Goal: Information Seeking & Learning: Learn about a topic

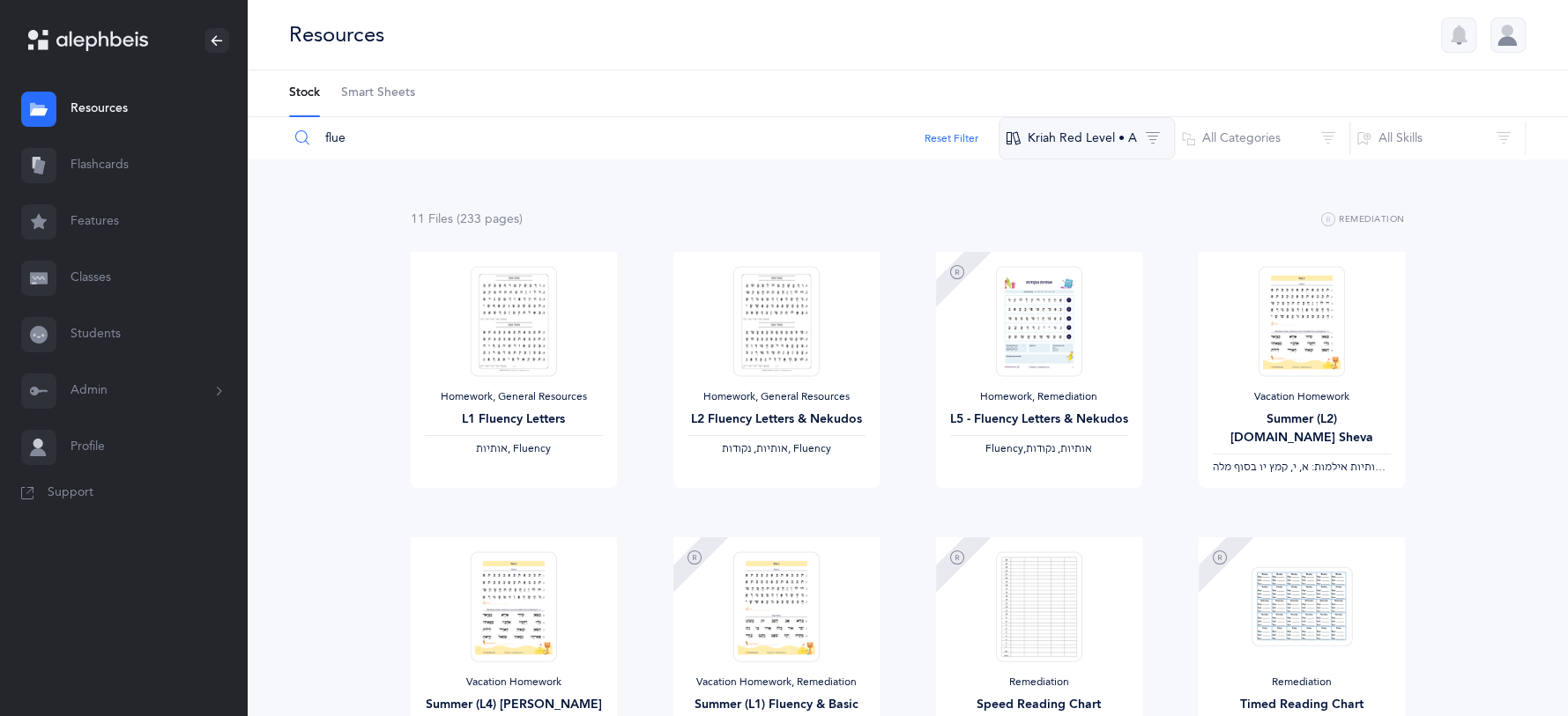
click at [1072, 138] on button "Kriah Red Level • A" at bounding box center [1086, 138] width 176 height 43
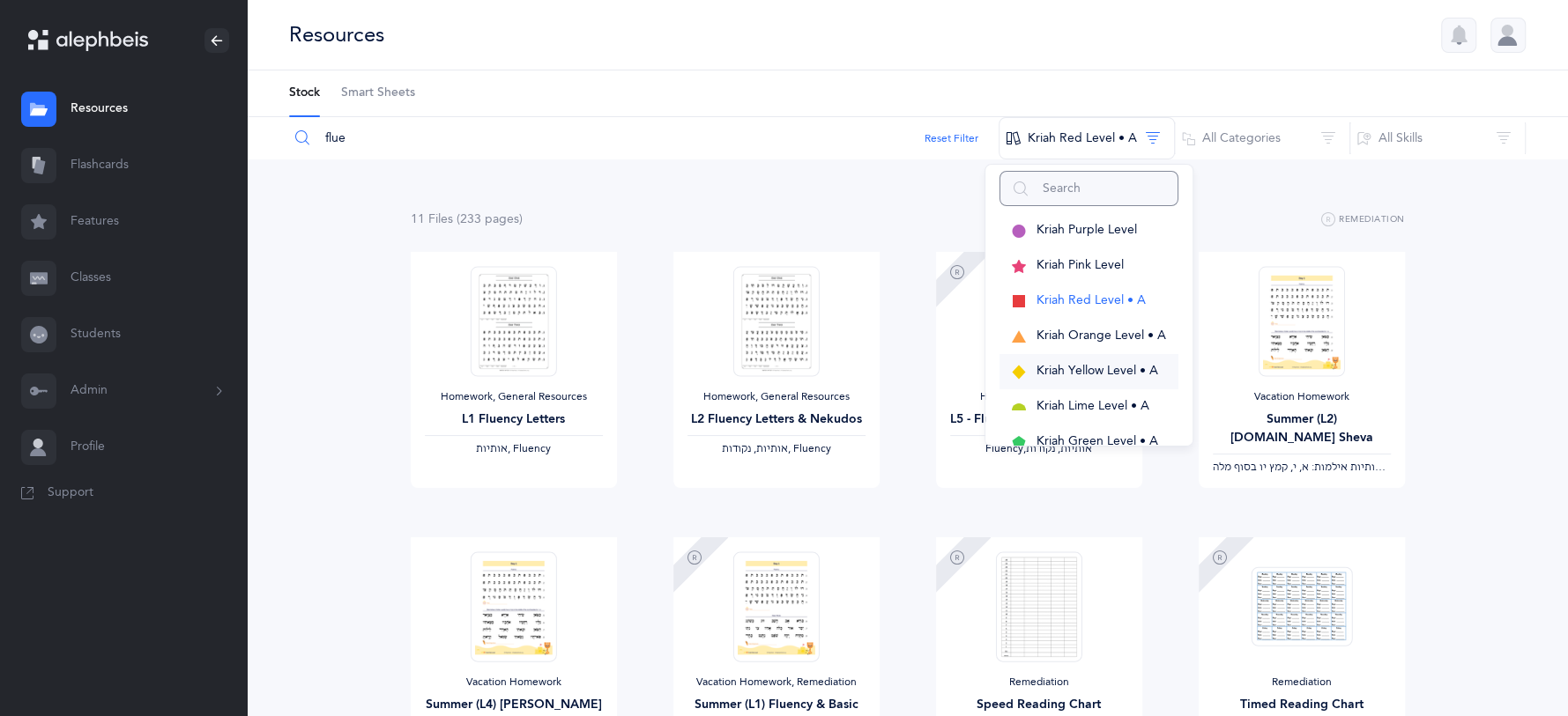
scroll to position [30, 0]
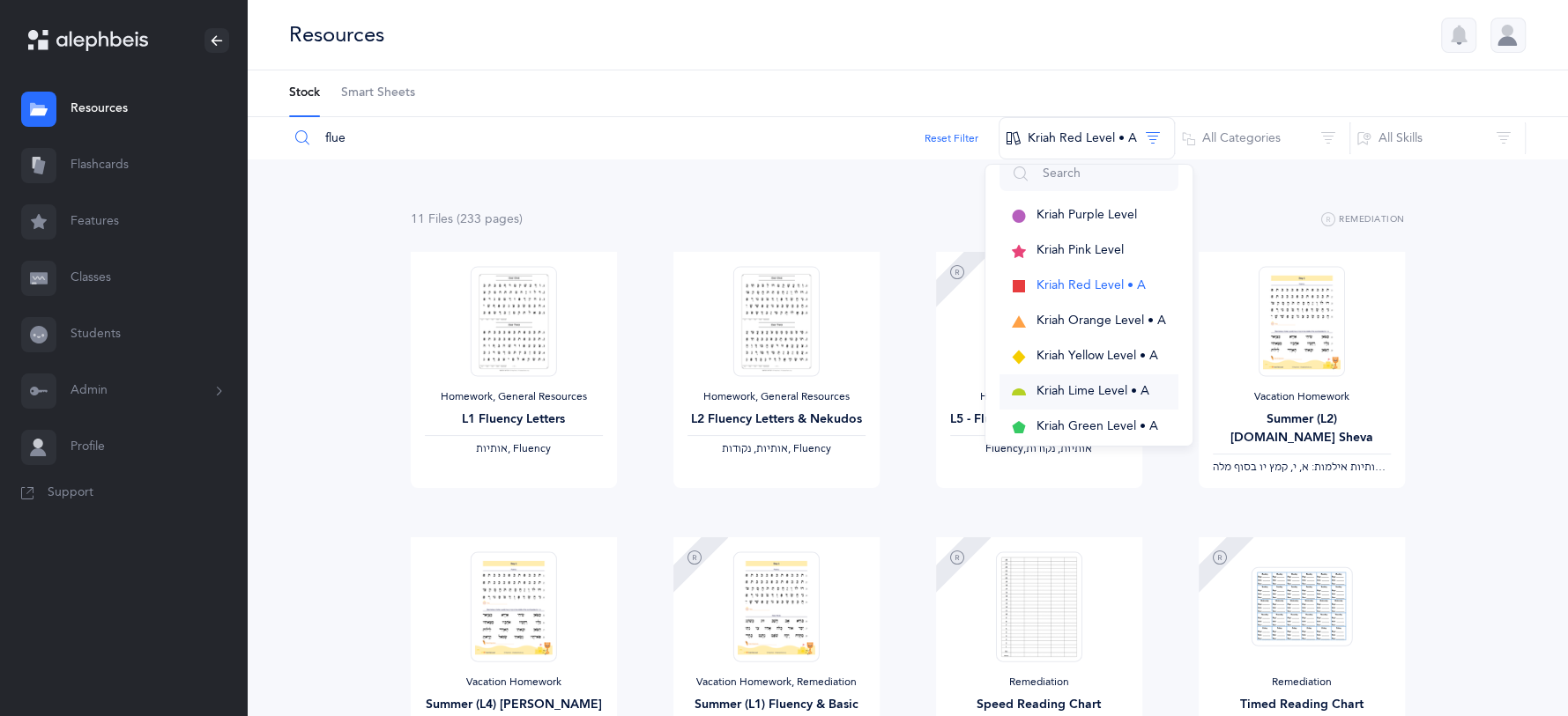
click at [1106, 384] on span "Kriah Lime Level • A" at bounding box center [1093, 391] width 113 height 14
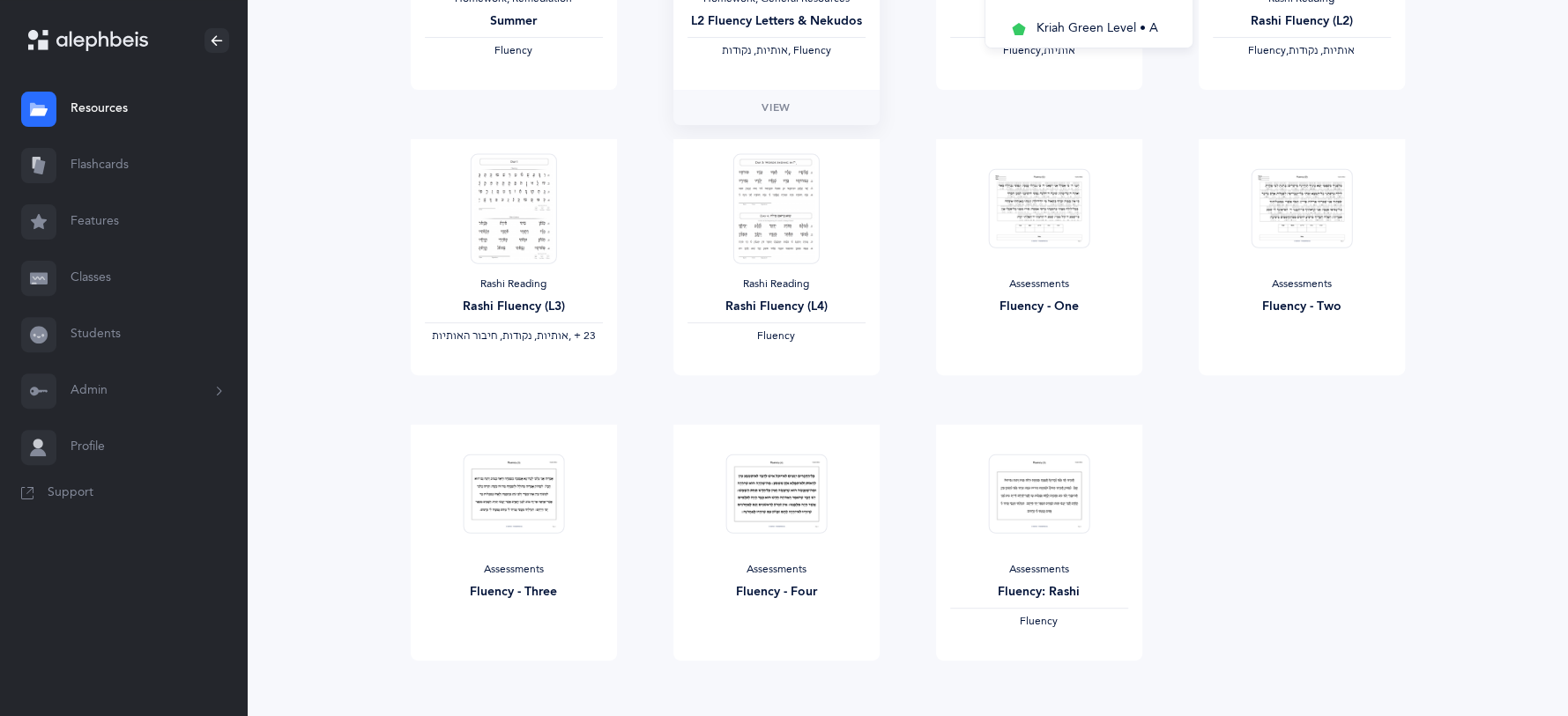
scroll to position [399, 0]
click at [1045, 487] on span "View" at bounding box center [1038, 677] width 28 height 16
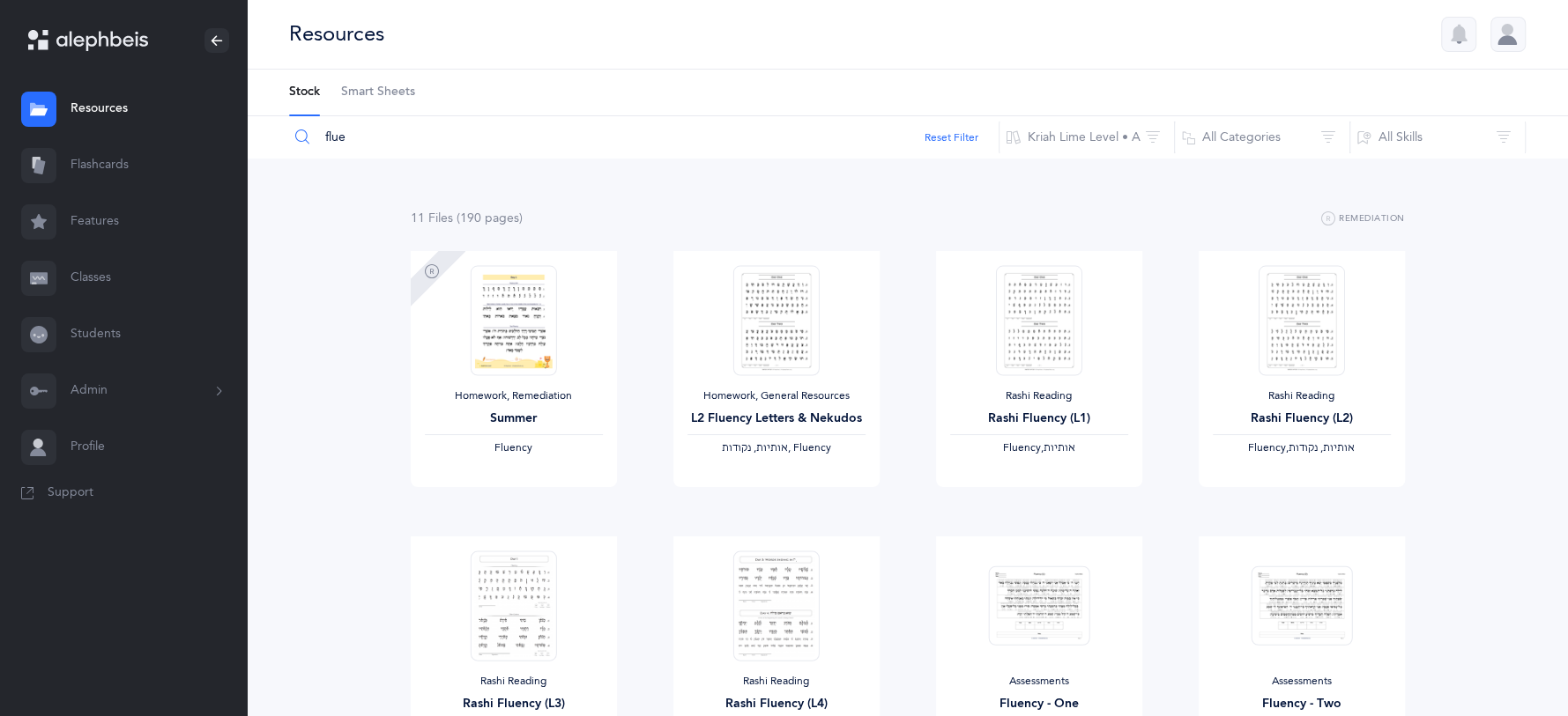
scroll to position [0, 0]
click at [360, 145] on input "flue" at bounding box center [643, 138] width 711 height 43
type input "f"
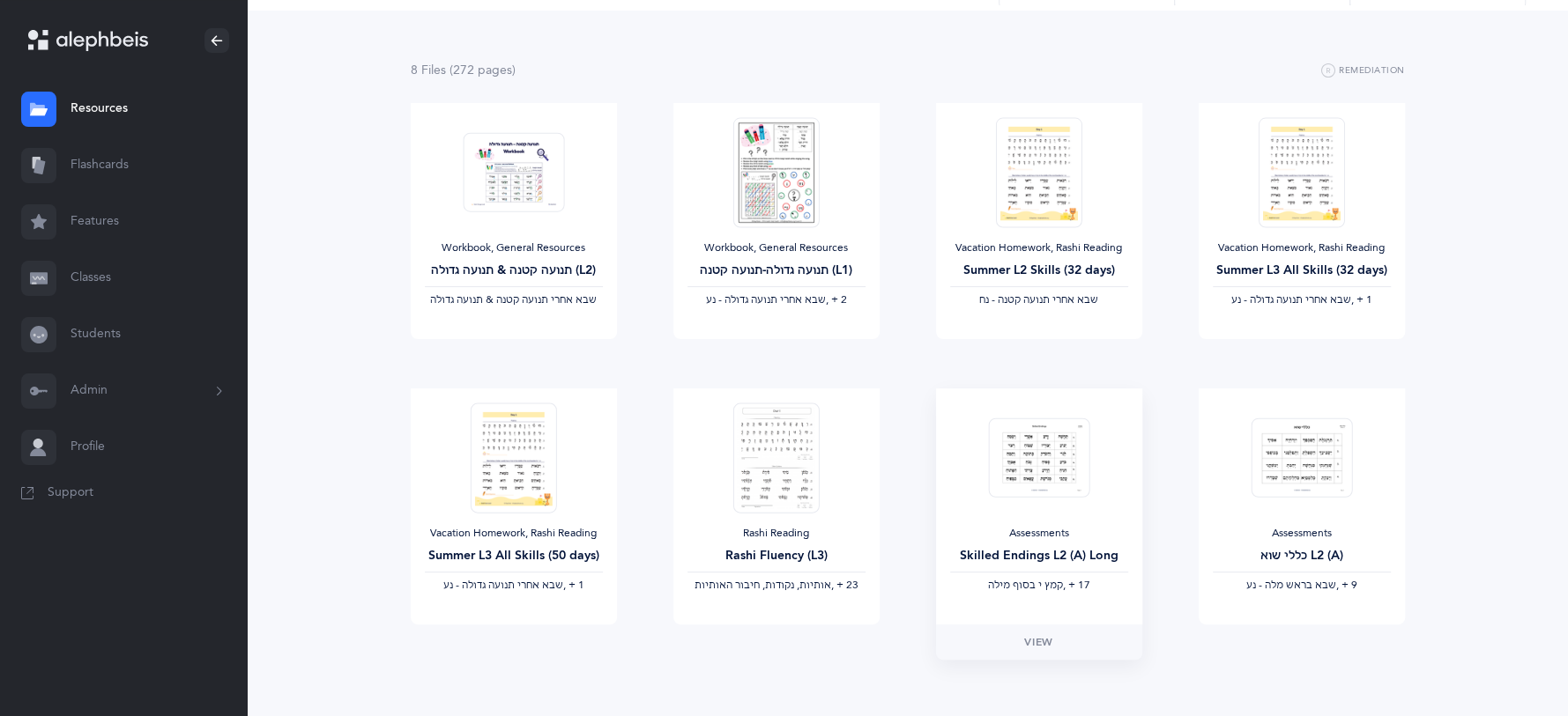
scroll to position [154, 0]
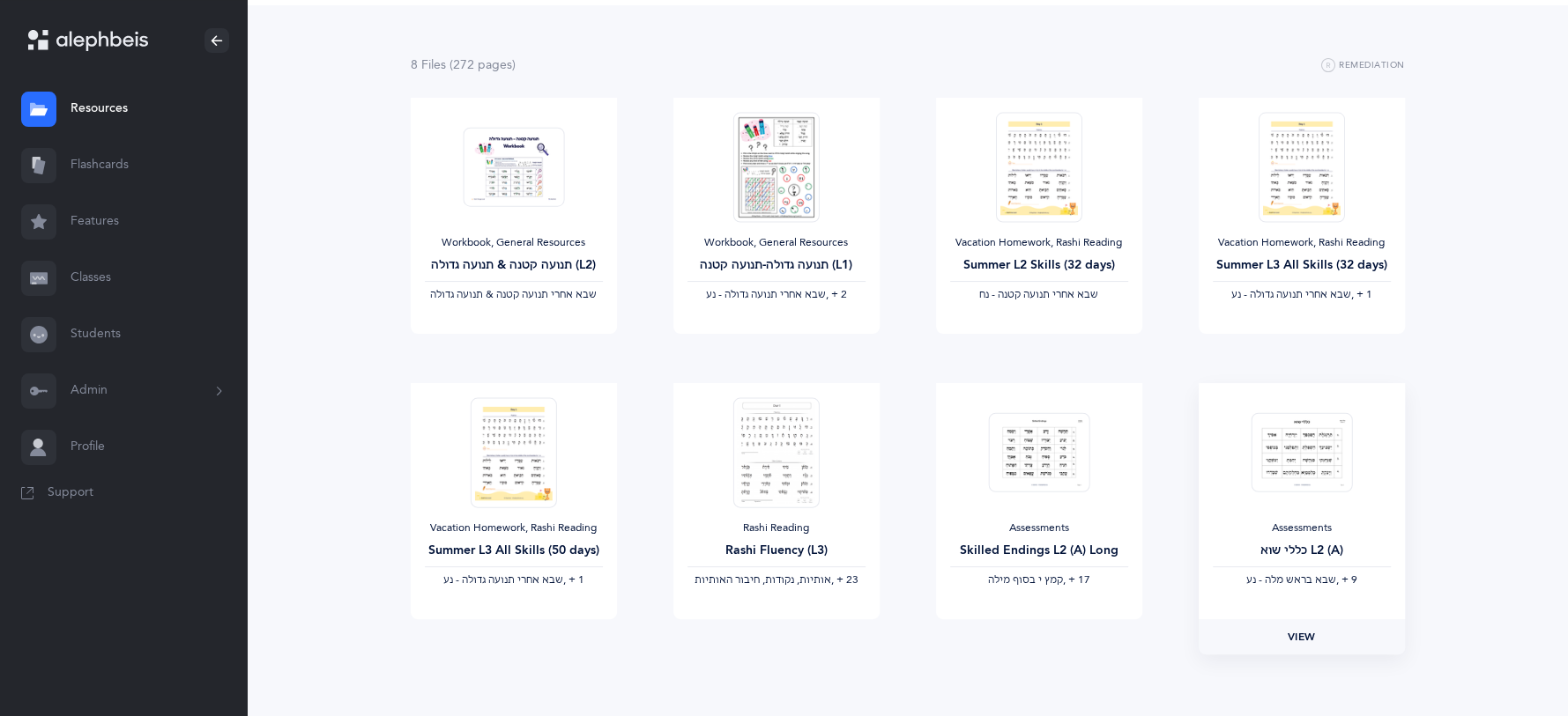
click at [1161, 487] on link "View" at bounding box center [1301, 636] width 207 height 35
click at [774, 348] on span "View" at bounding box center [776, 351] width 28 height 16
click at [544, 345] on link "View" at bounding box center [513, 351] width 207 height 35
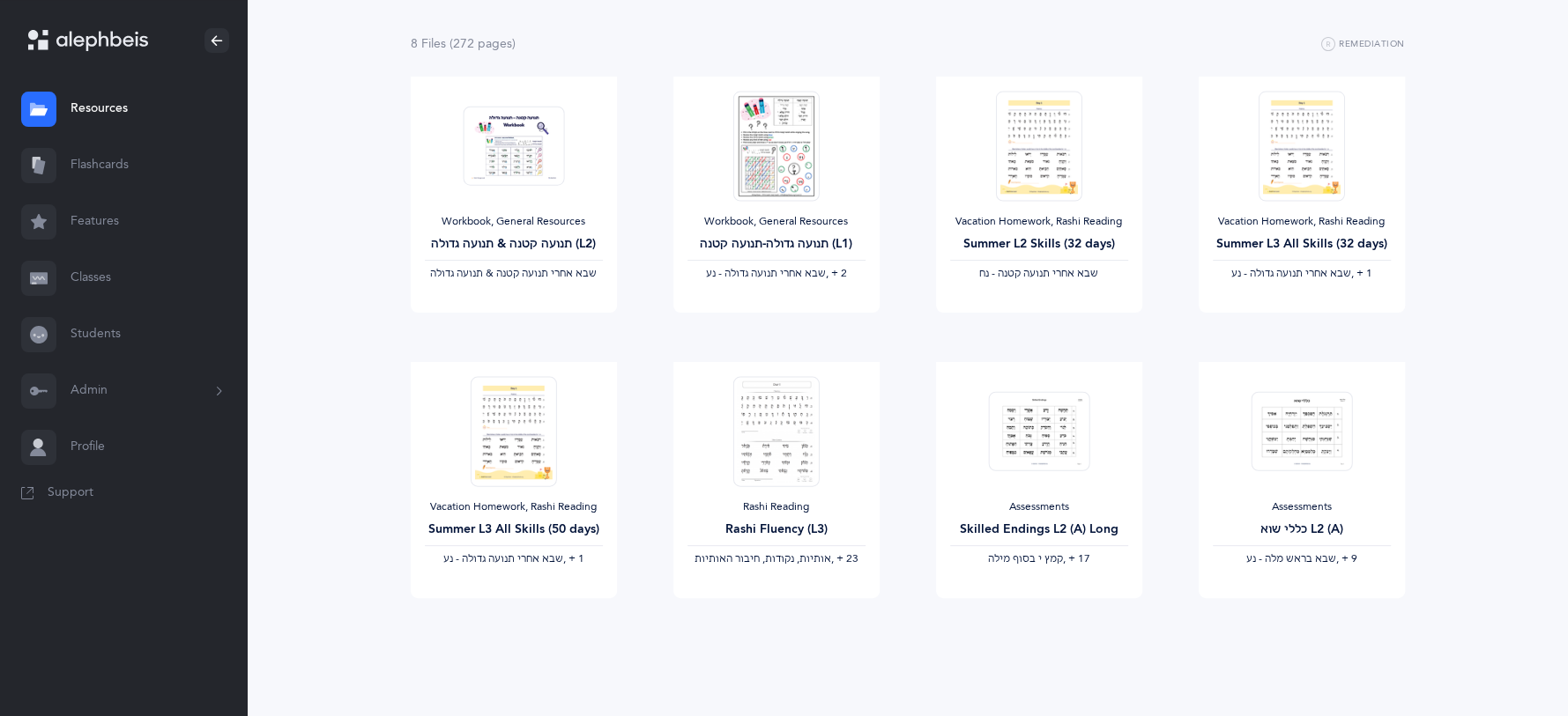
scroll to position [176, 0]
click at [1014, 487] on link "View" at bounding box center [1039, 615] width 207 height 35
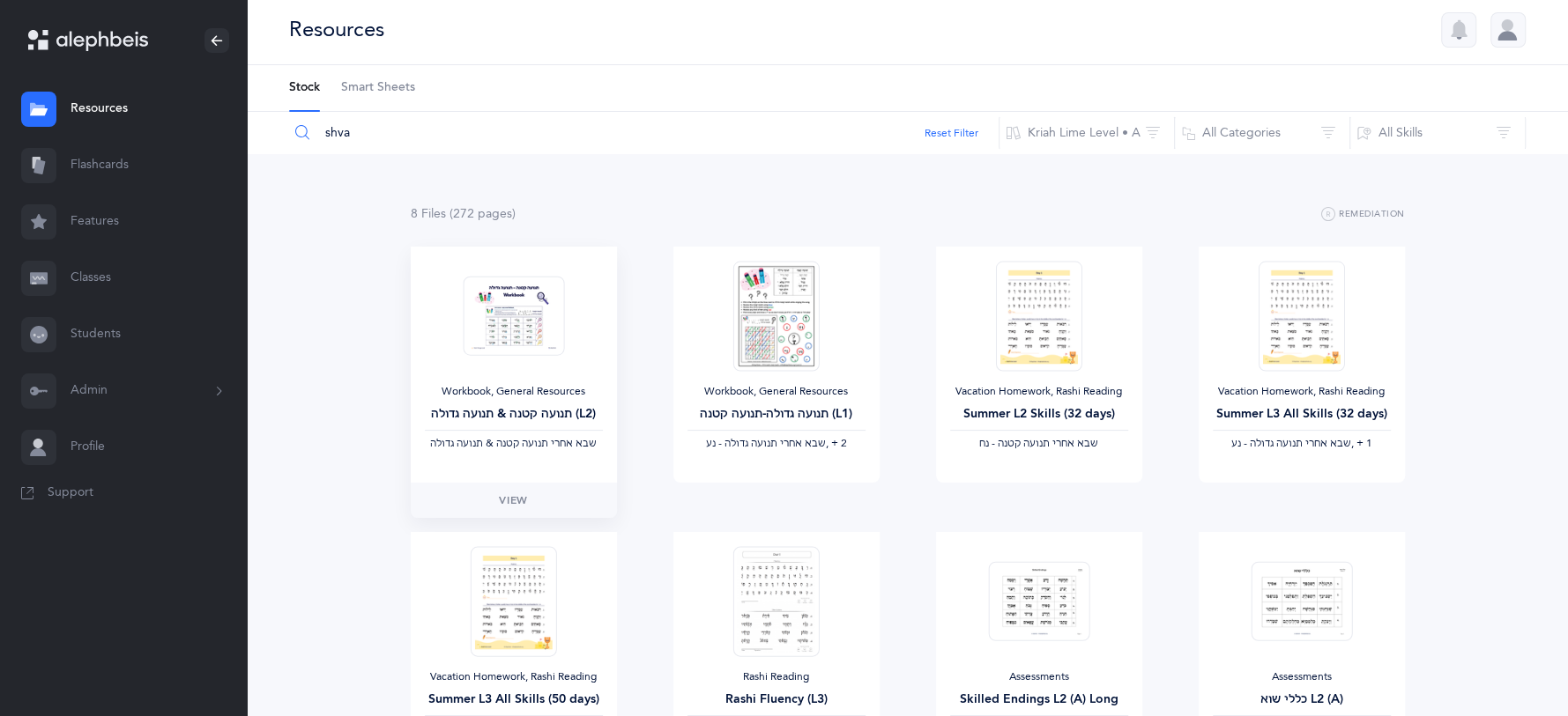
scroll to position [0, 0]
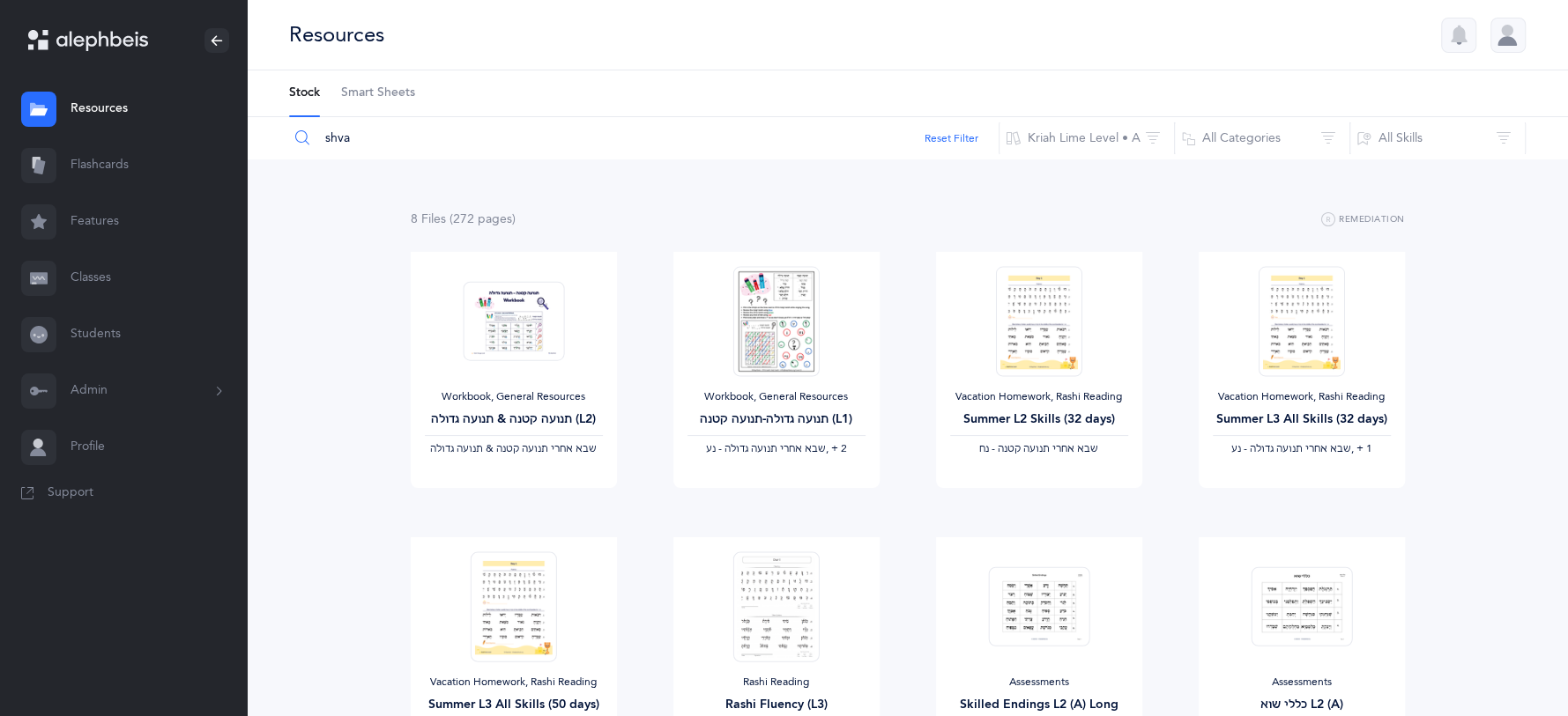
click at [395, 141] on input "shva" at bounding box center [643, 138] width 711 height 43
type input "s"
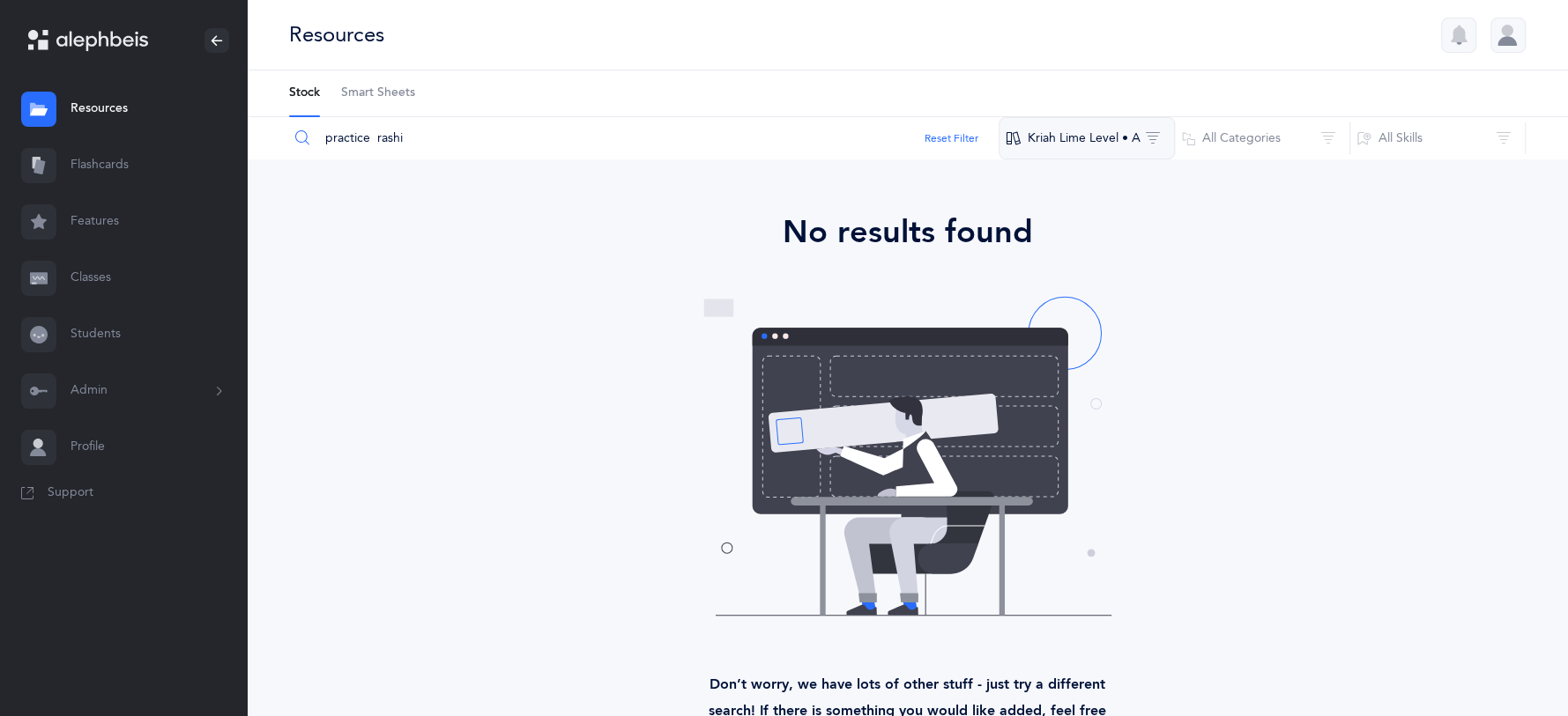
click at [1065, 153] on button "Kriah Lime Level • A" at bounding box center [1086, 138] width 176 height 43
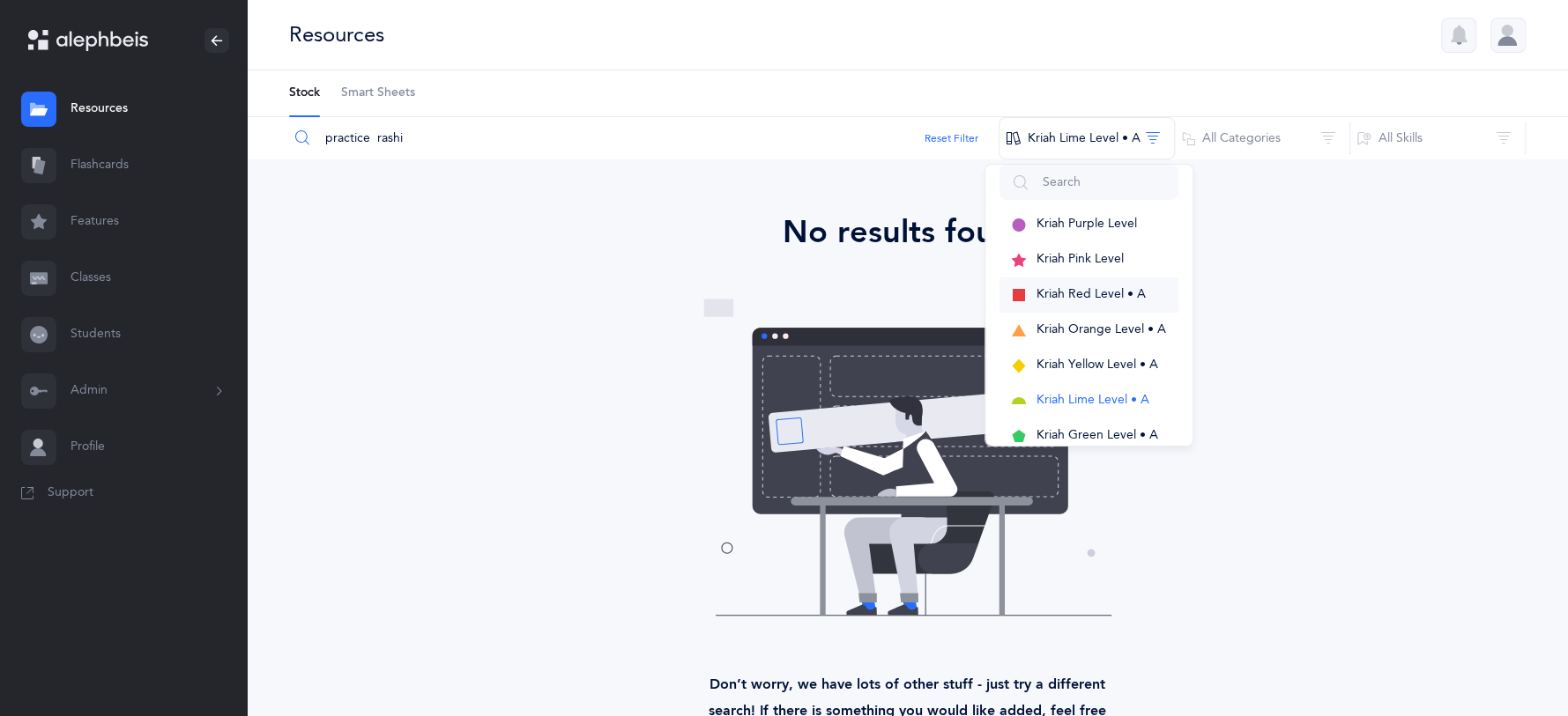
click at [1074, 300] on button "Kriah Red Level • A" at bounding box center [1088, 295] width 179 height 35
click at [1104, 369] on span "Kriah Yellow Level • A" at bounding box center [1096, 364] width 121 height 14
click at [1077, 429] on span "Kriah Green Level • A" at bounding box center [1090, 434] width 121 height 14
click at [1074, 404] on span "Kriah Lime Level • A" at bounding box center [1086, 399] width 113 height 14
click at [368, 139] on input "practice rashi" at bounding box center [643, 138] width 711 height 43
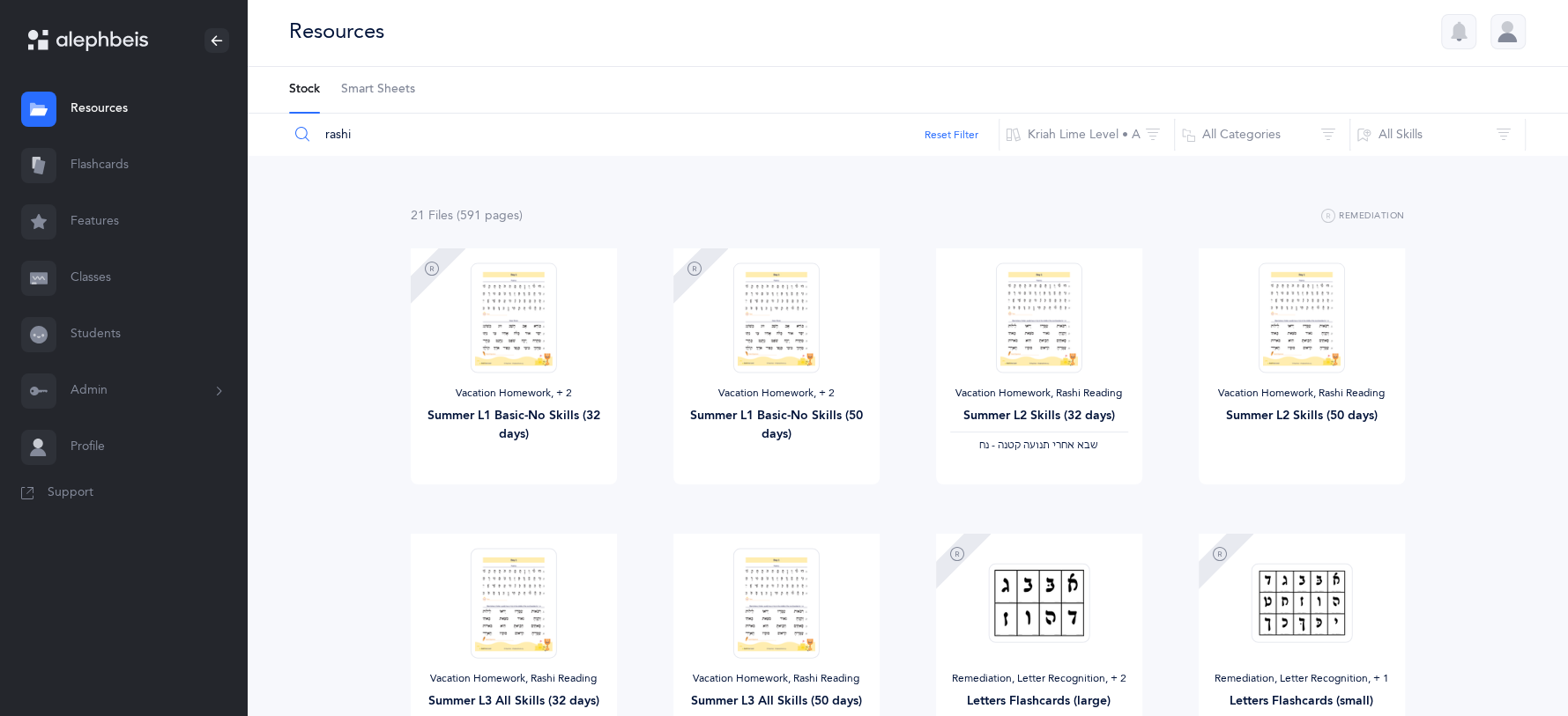
scroll to position [0, 0]
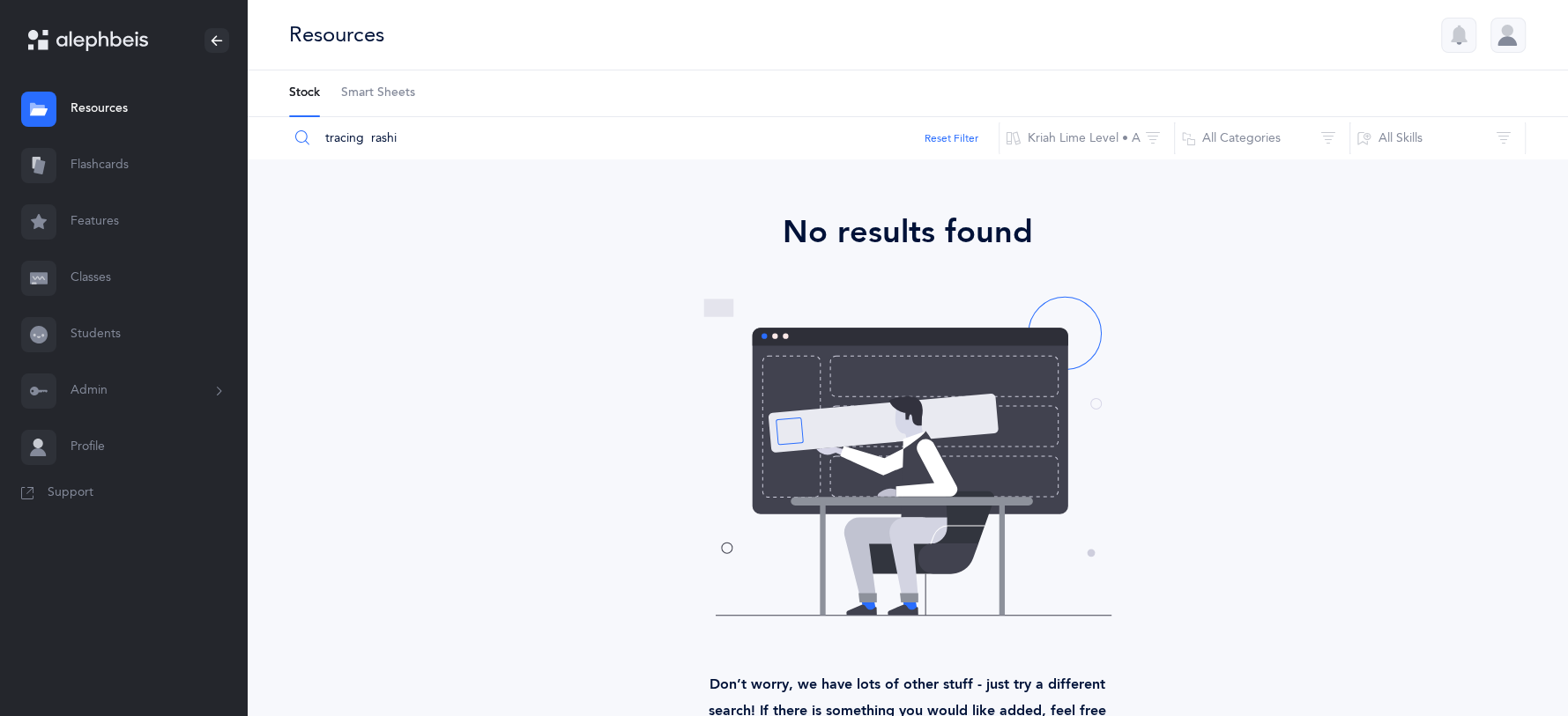
click at [407, 139] on input "tracing rashi" at bounding box center [643, 138] width 711 height 43
click at [1107, 137] on button "Kriah Lime Level • A" at bounding box center [1086, 138] width 176 height 43
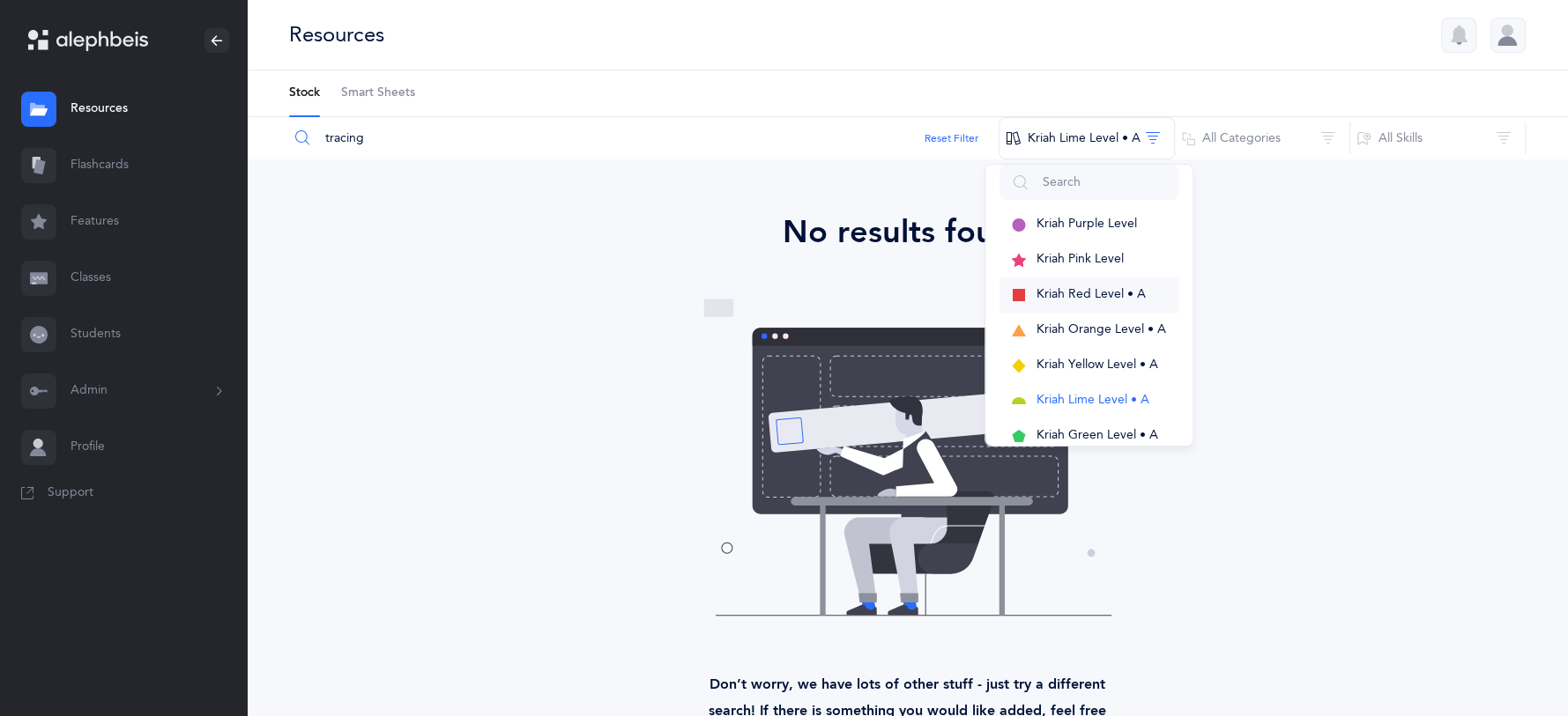
click at [1069, 297] on span "Kriah Red Level • A" at bounding box center [1091, 294] width 109 height 14
click at [1110, 328] on span "Kriah Orange Level • A" at bounding box center [1101, 329] width 130 height 14
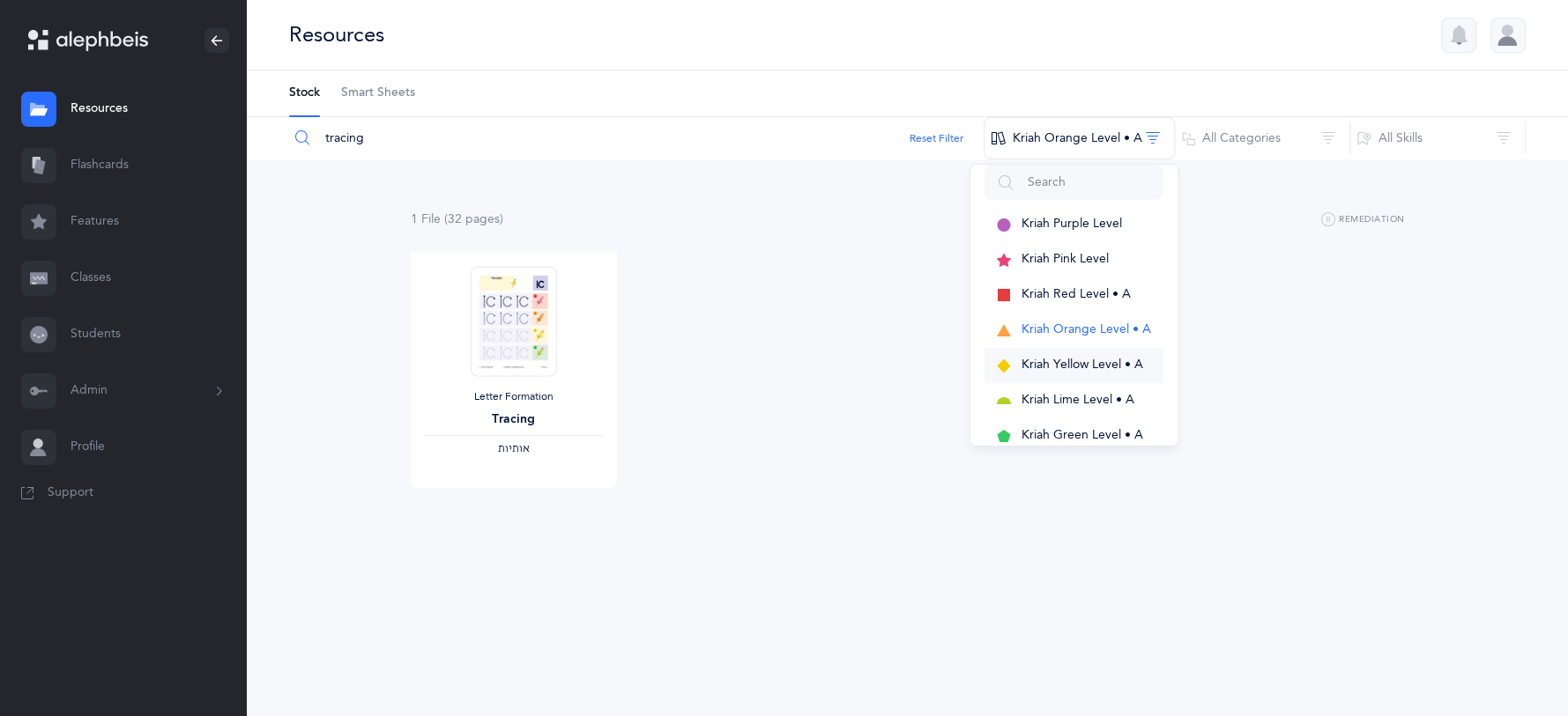
click at [1121, 358] on span "Kriah Yellow Level • A" at bounding box center [1081, 364] width 121 height 14
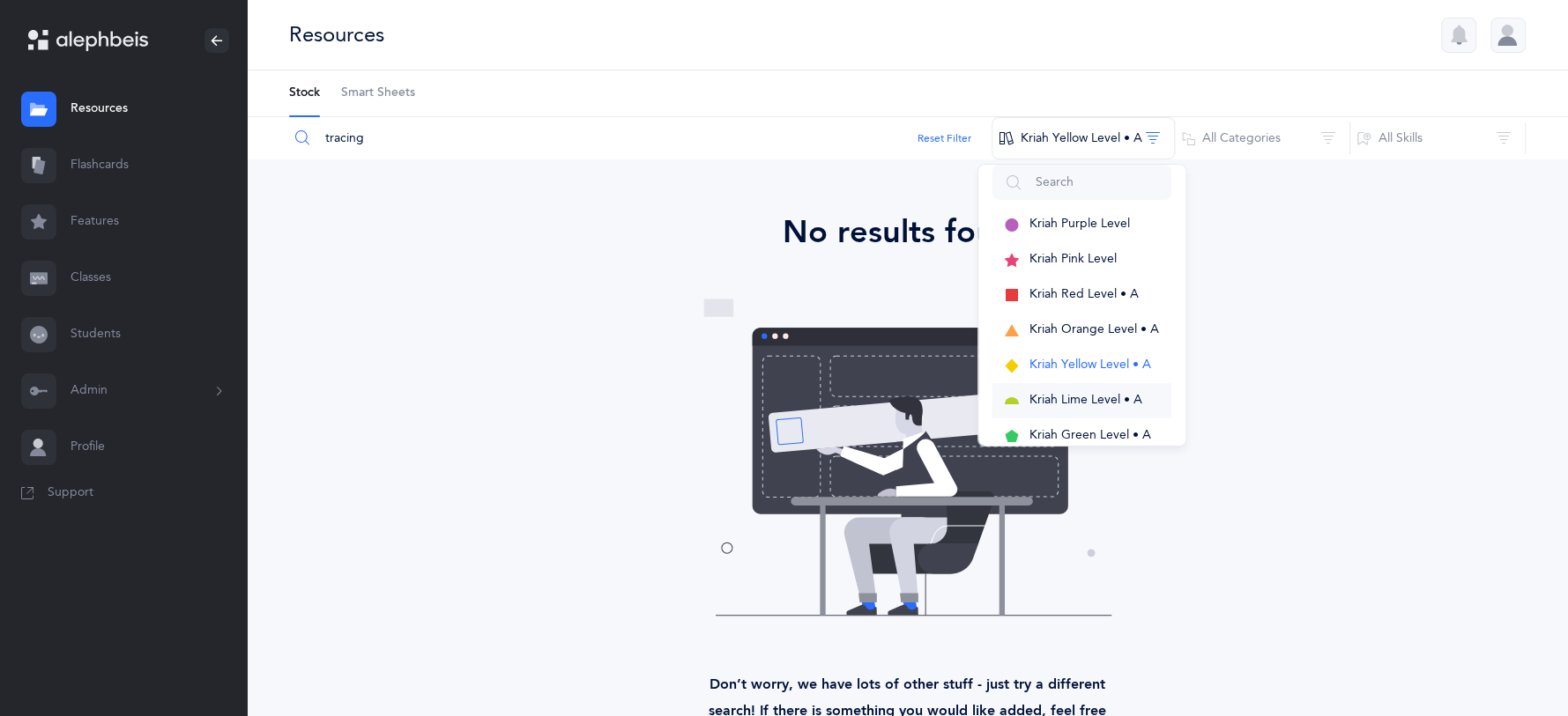
click at [1114, 384] on button "Kriah Lime Level • A" at bounding box center [1081, 401] width 179 height 35
click at [1123, 434] on span "Kriah Green Level • A" at bounding box center [1096, 434] width 121 height 14
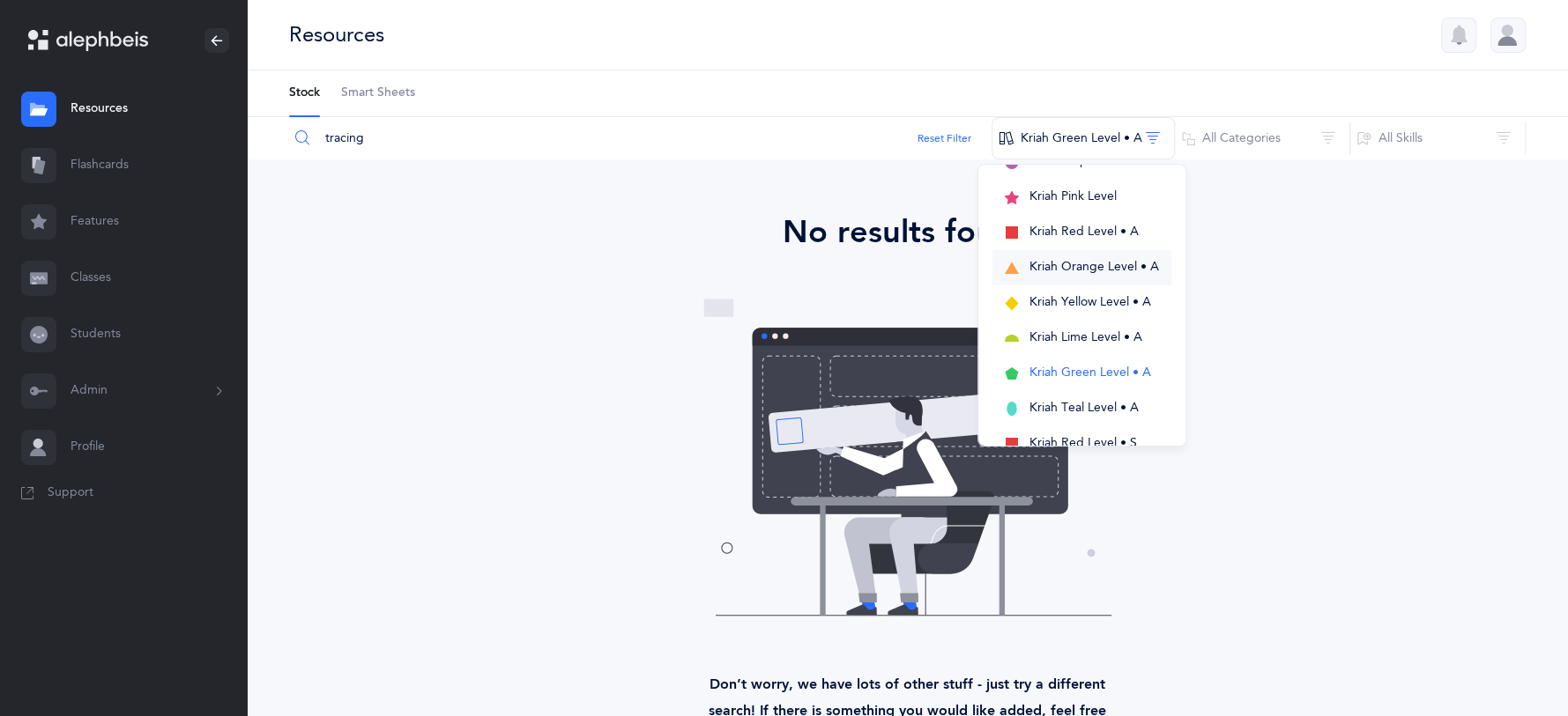
scroll to position [96, 0]
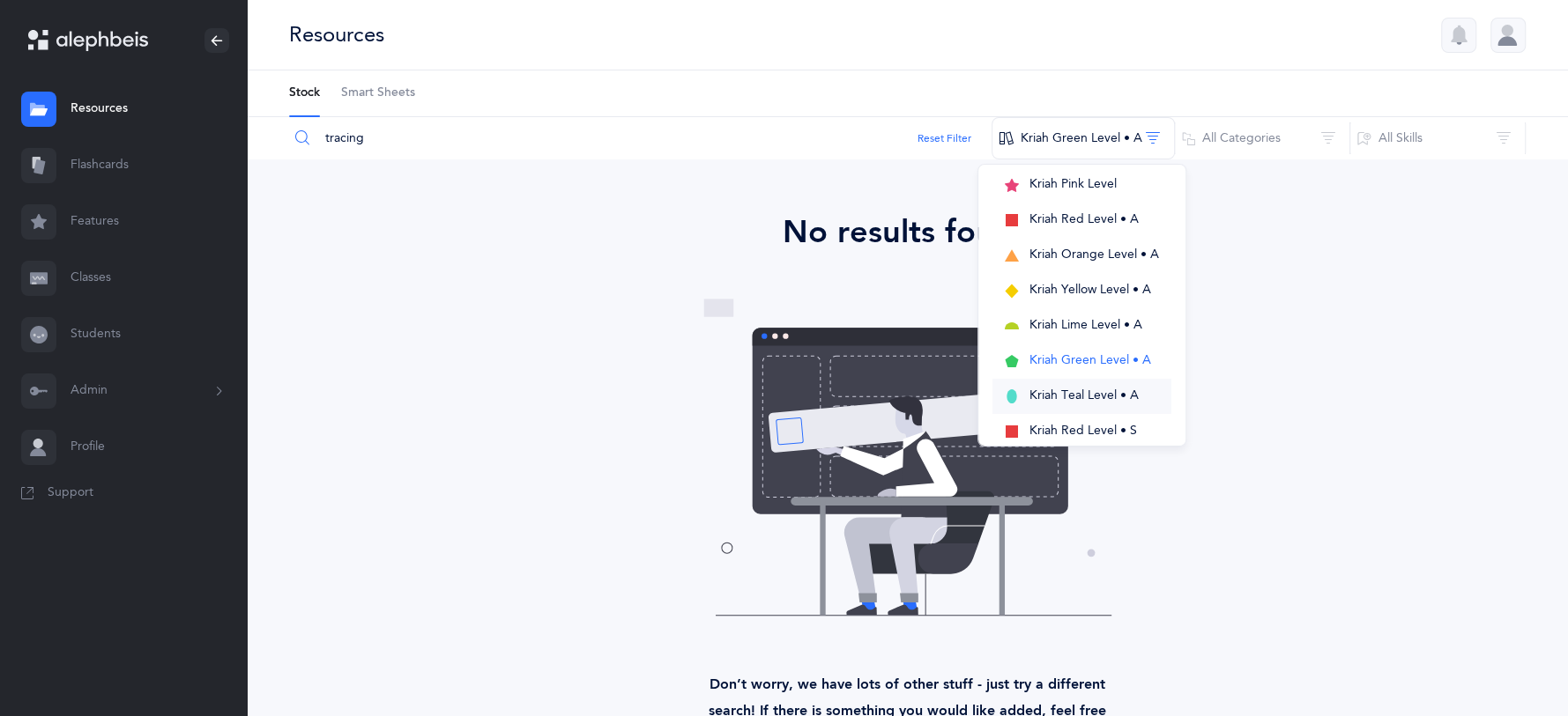
click at [1080, 401] on button "Kriah Teal Level • A" at bounding box center [1081, 396] width 179 height 35
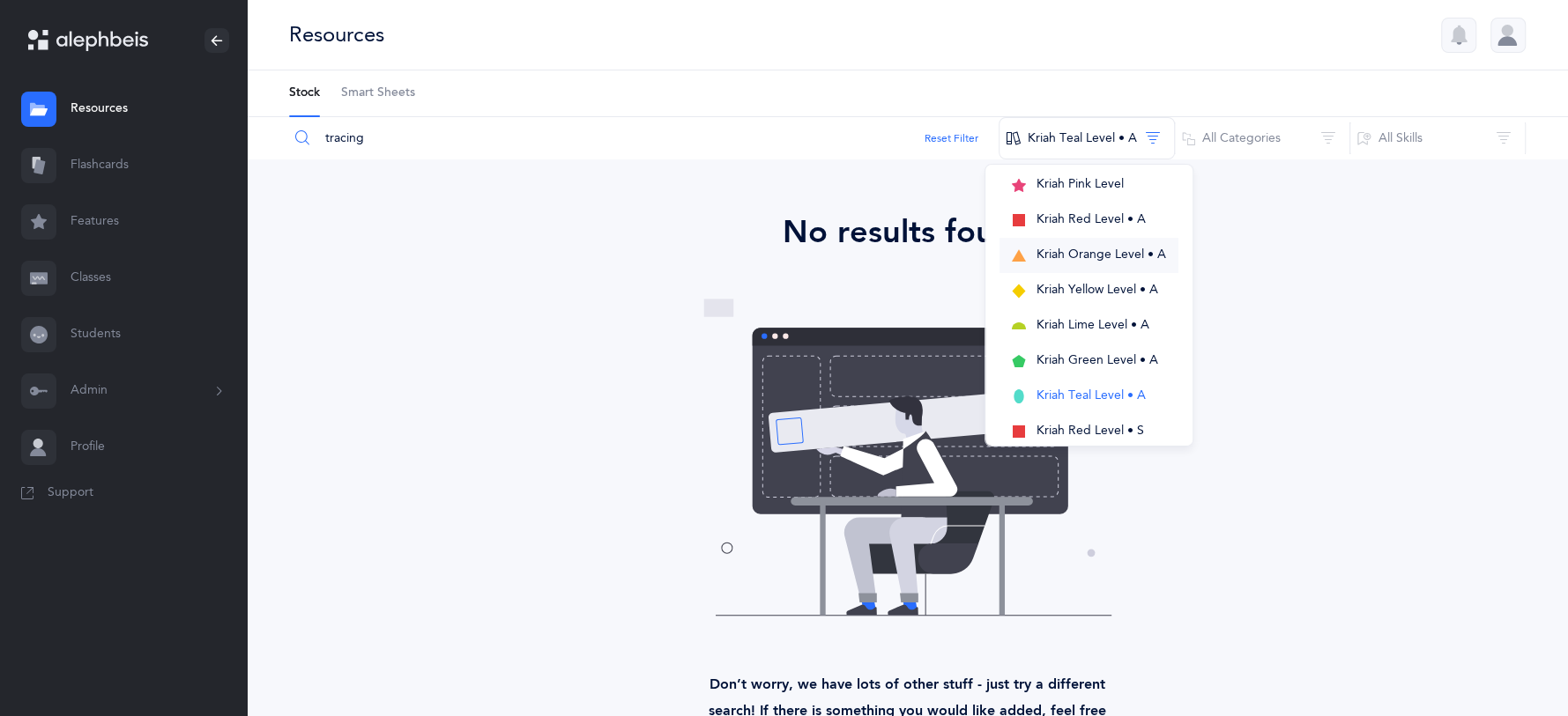
click at [1049, 263] on button "Kriah Orange Level • A" at bounding box center [1088, 256] width 179 height 35
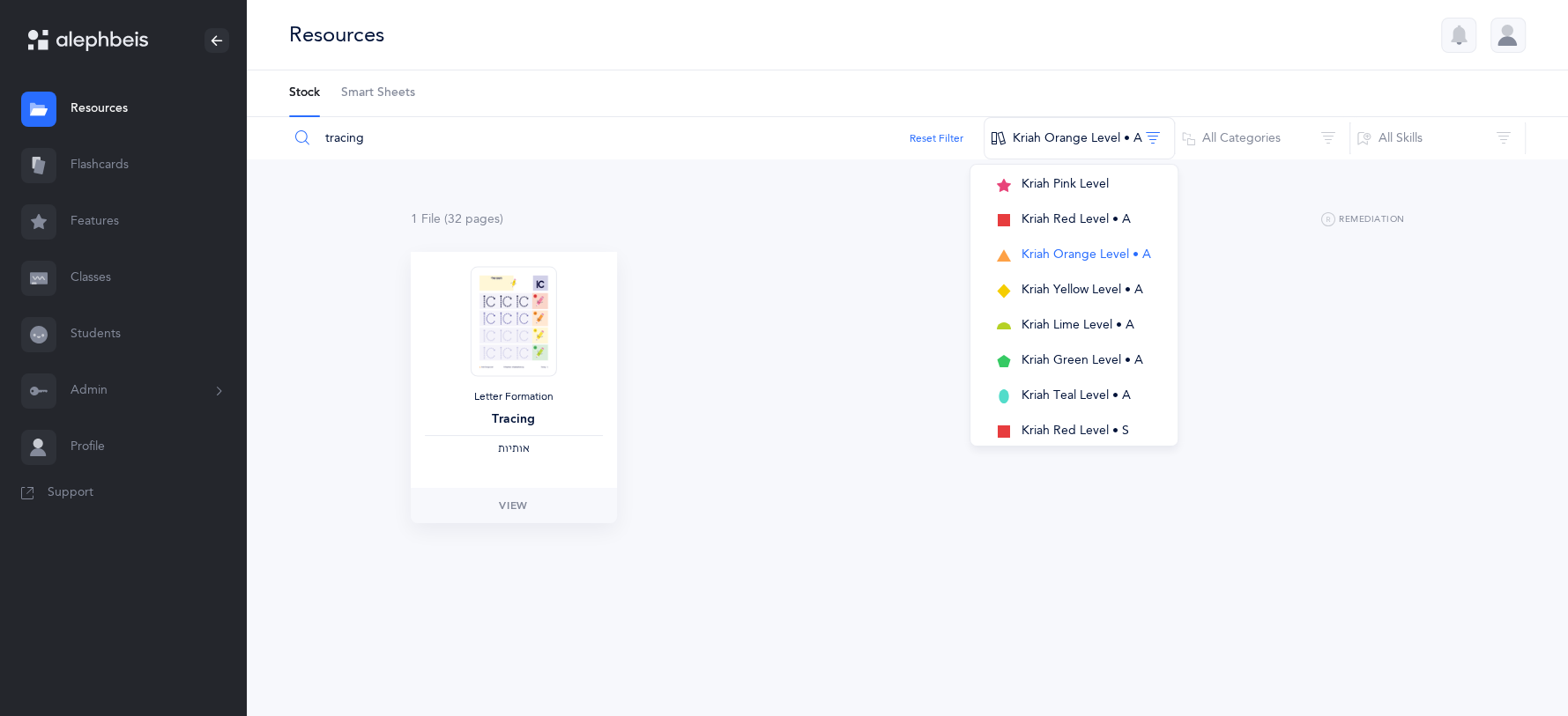
click at [502, 320] on img at bounding box center [512, 320] width 86 height 110
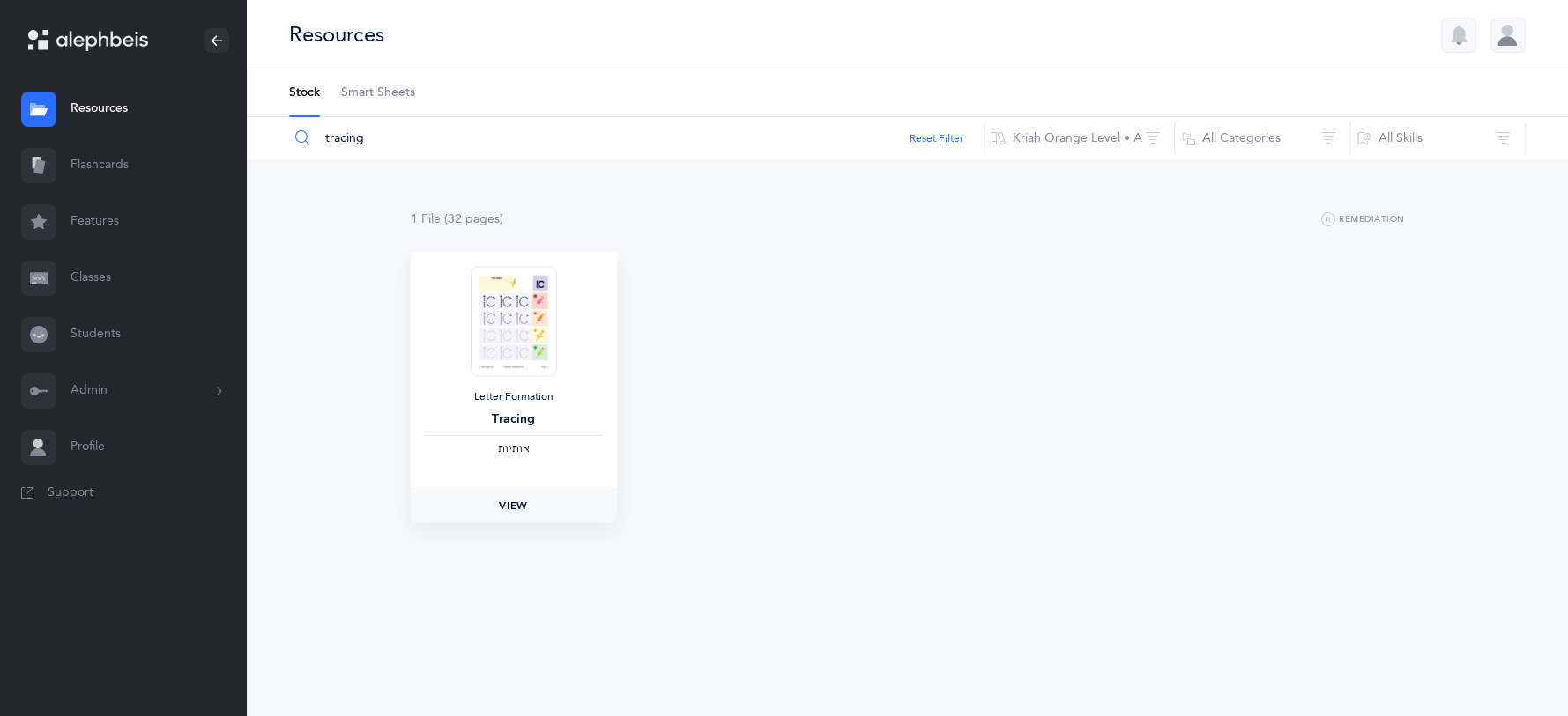
click at [527, 487] on link "View" at bounding box center [513, 506] width 207 height 35
click at [373, 143] on input "tracing" at bounding box center [636, 138] width 696 height 43
type input "t"
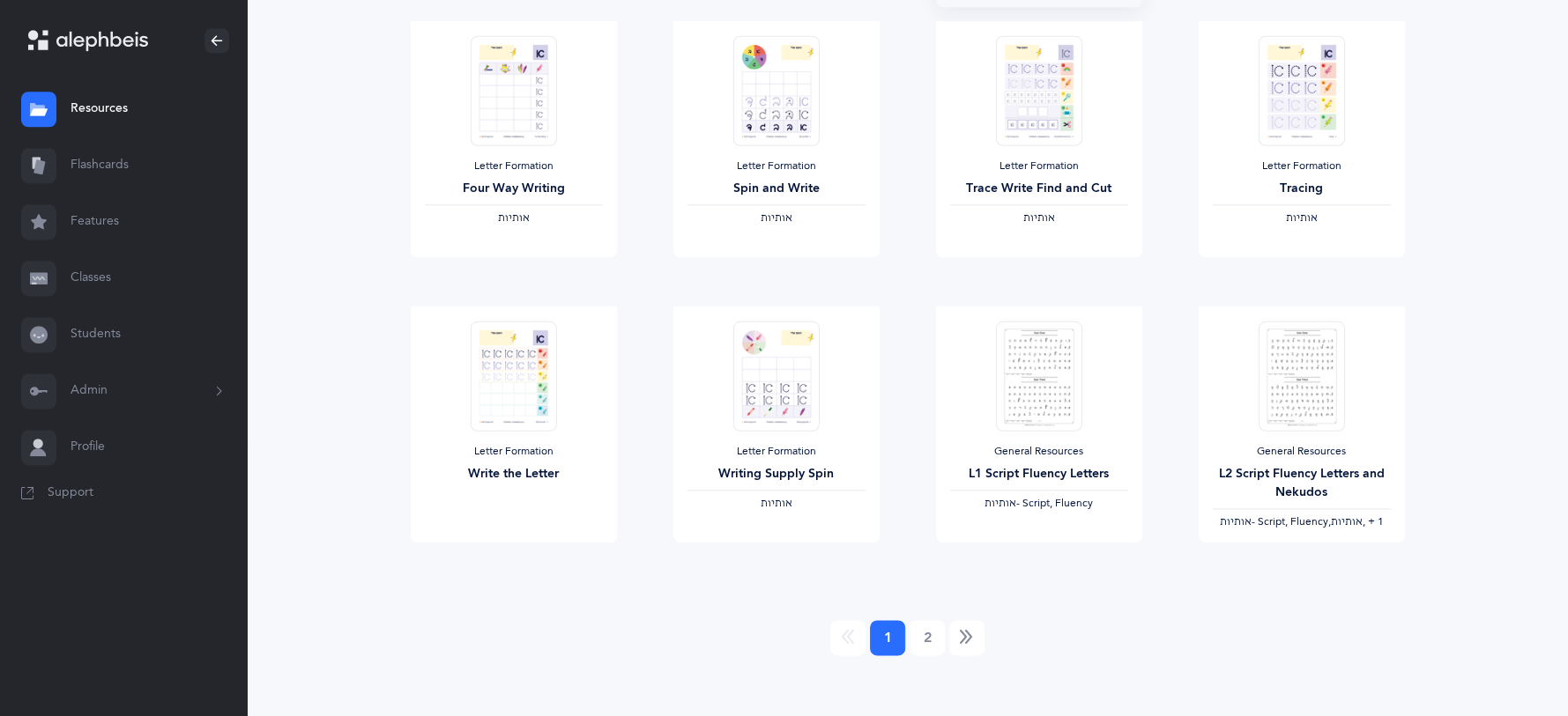
scroll to position [1381, 0]
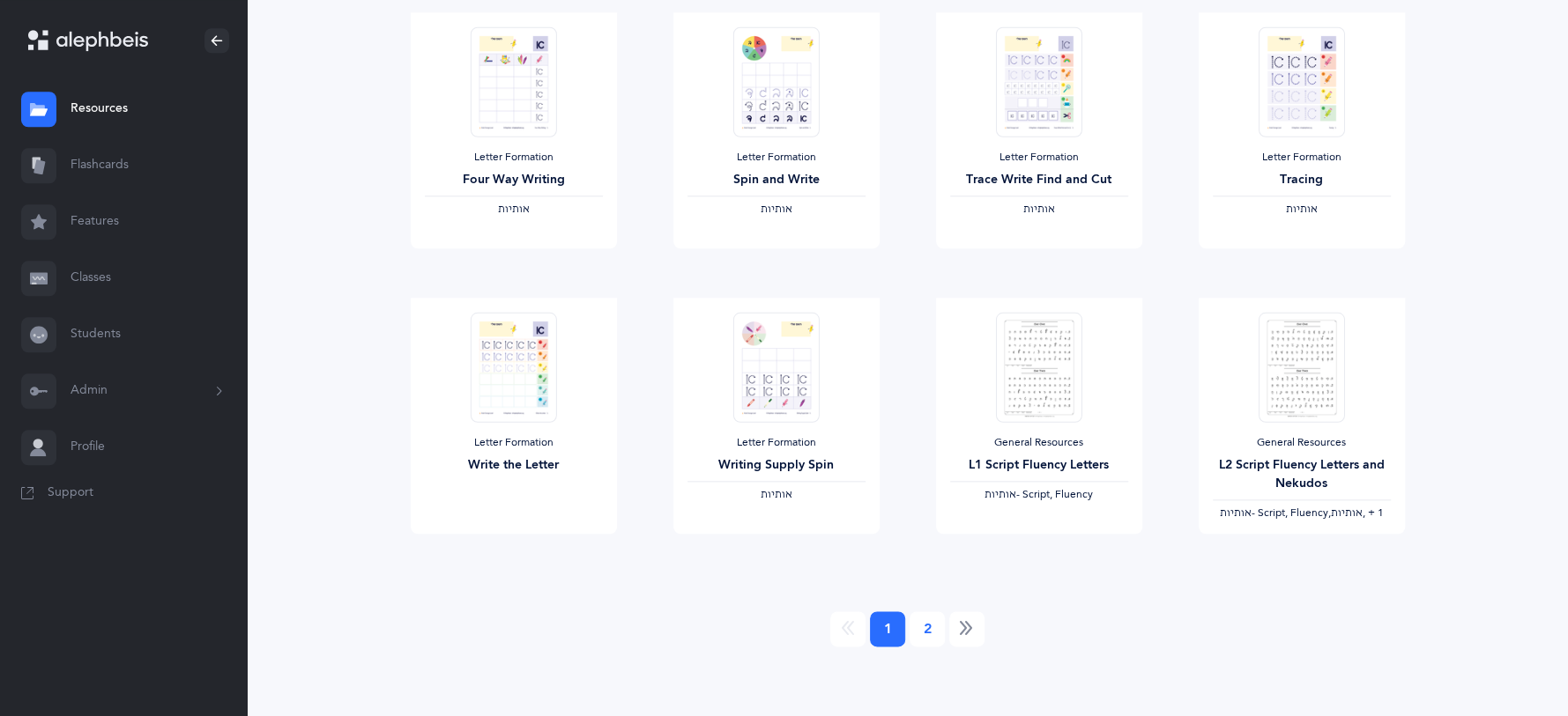
click at [927, 487] on link "2" at bounding box center [927, 629] width 35 height 35
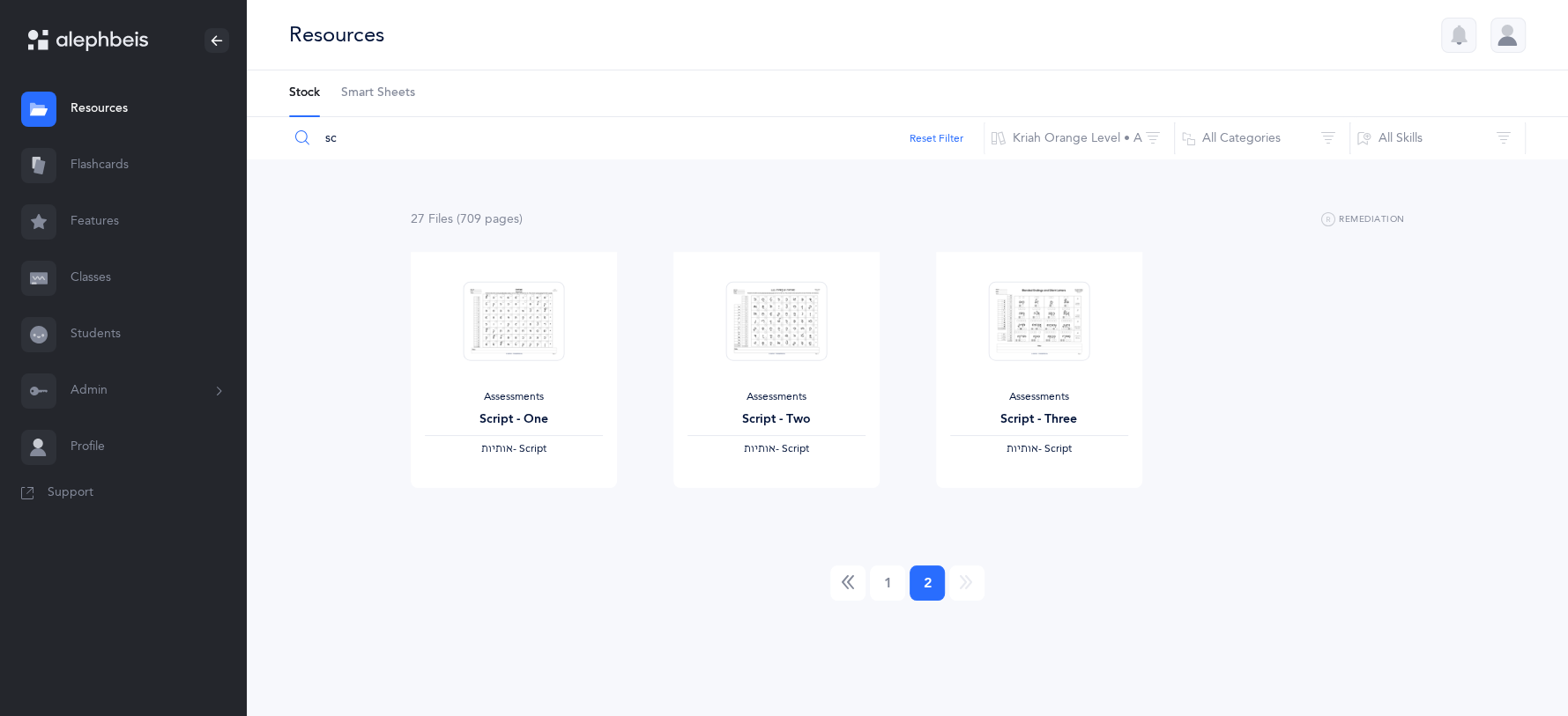
scroll to position [0, 0]
click at [849, 487] on link "Previous" at bounding box center [848, 583] width 35 height 35
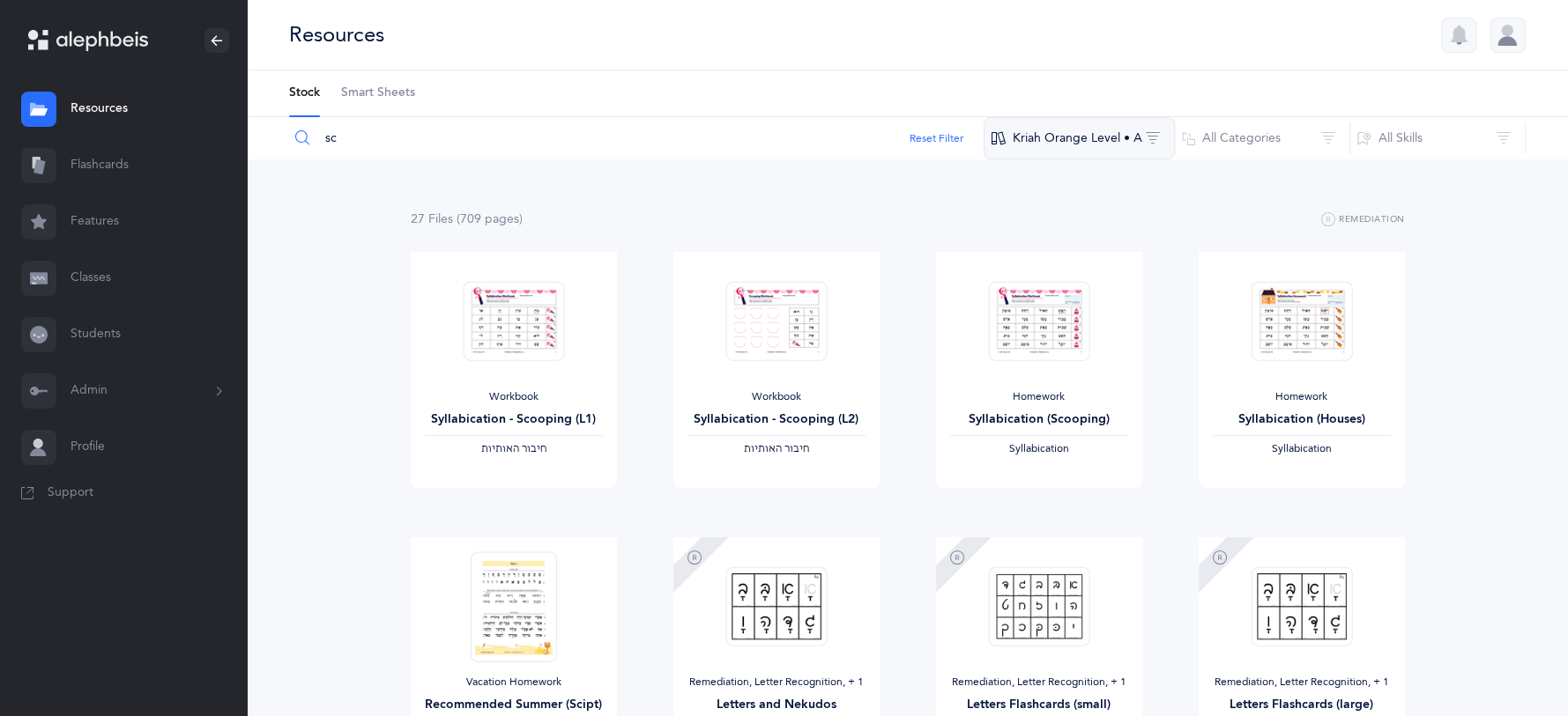
click at [1044, 151] on button "Kriah Orange Level • A" at bounding box center [1079, 138] width 191 height 43
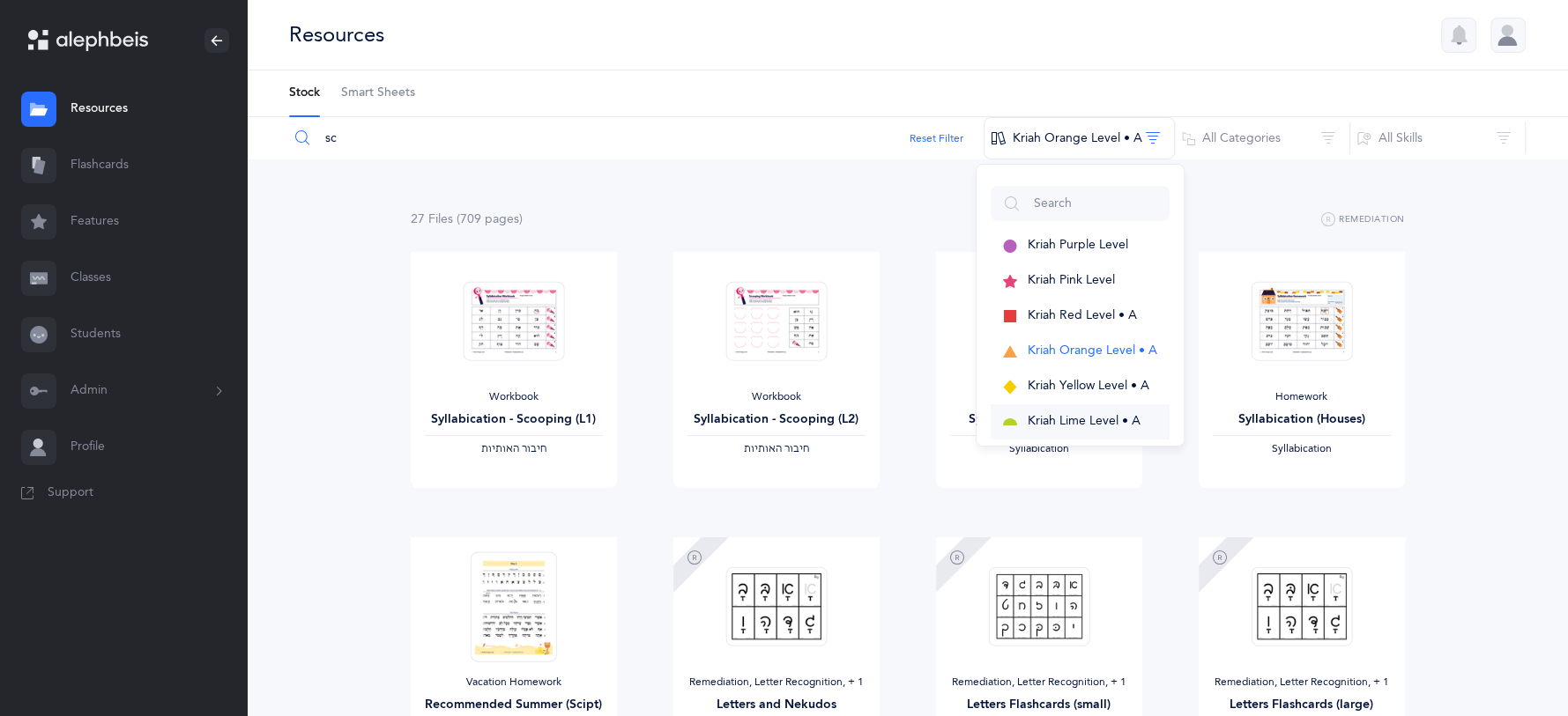
click at [1094, 416] on span "Kriah Lime Level • A" at bounding box center [1084, 421] width 113 height 14
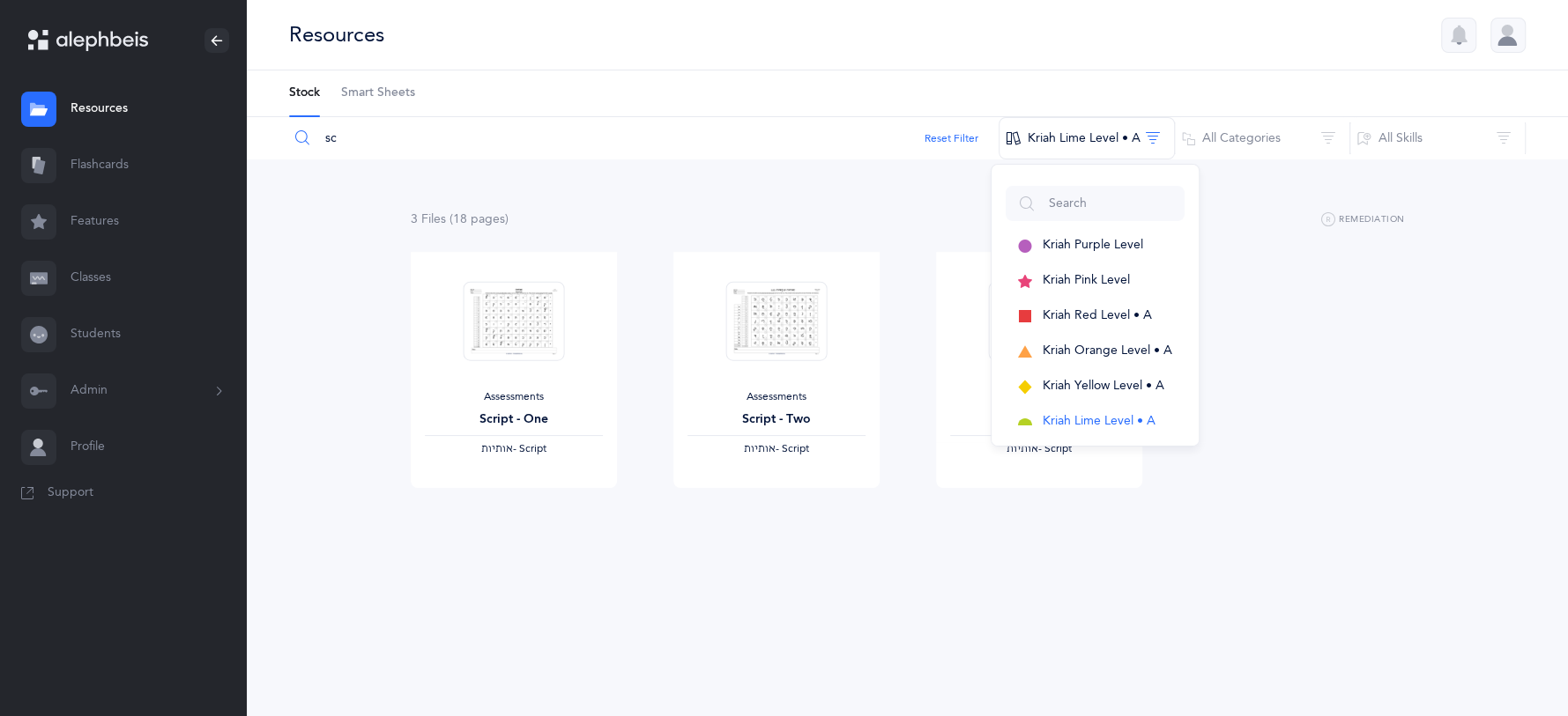
click at [429, 151] on input "sc" at bounding box center [643, 138] width 711 height 43
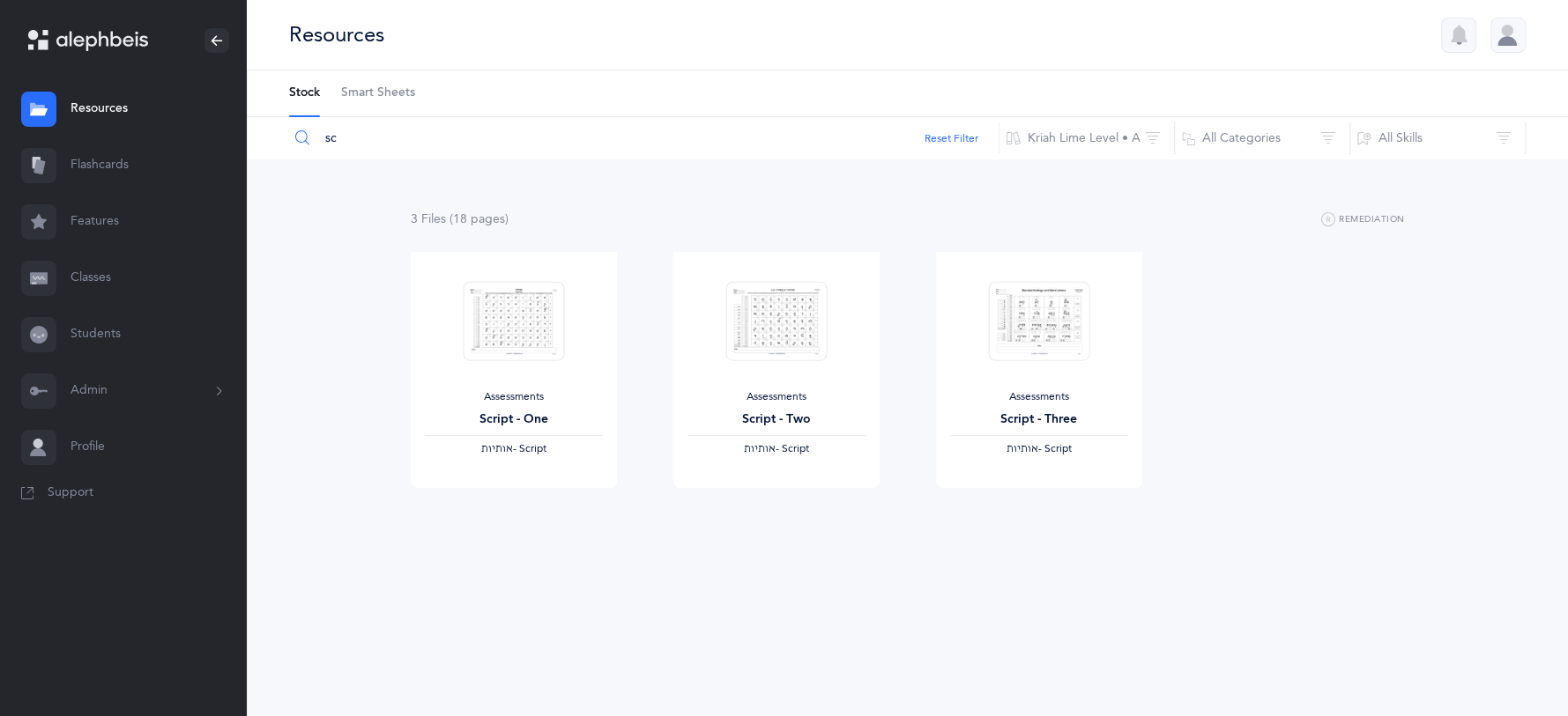
type input "s"
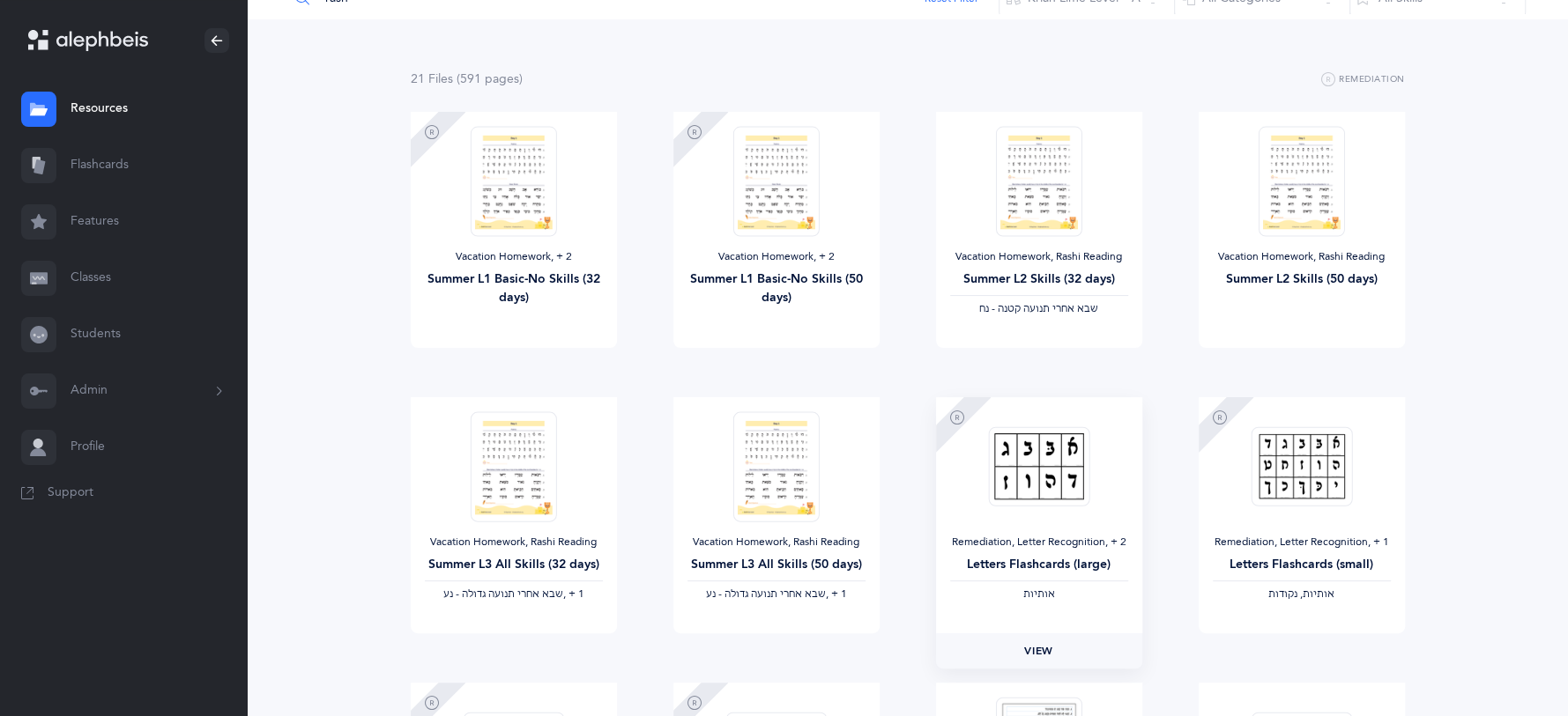
scroll to position [143, 0]
click at [1054, 487] on link "View" at bounding box center [1039, 648] width 207 height 35
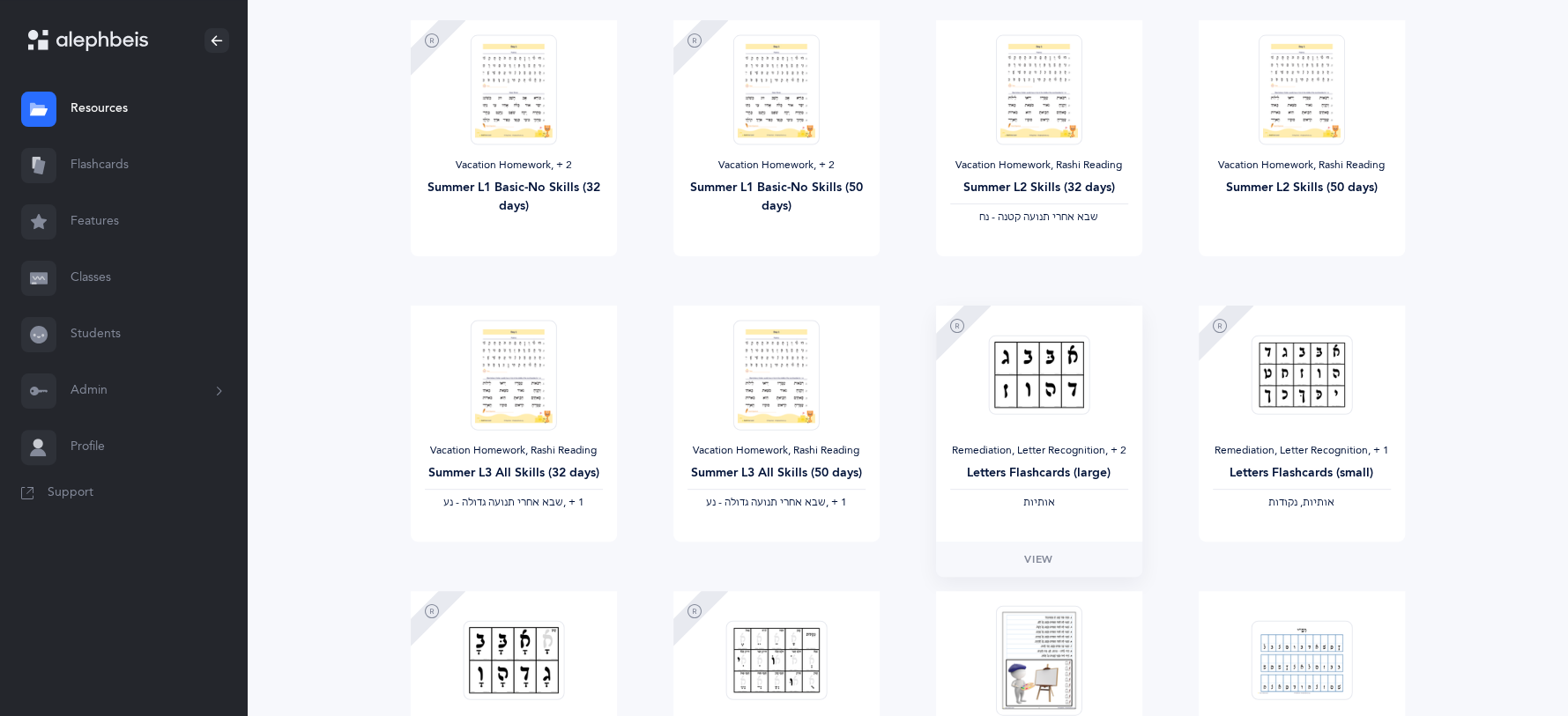
scroll to position [328, 0]
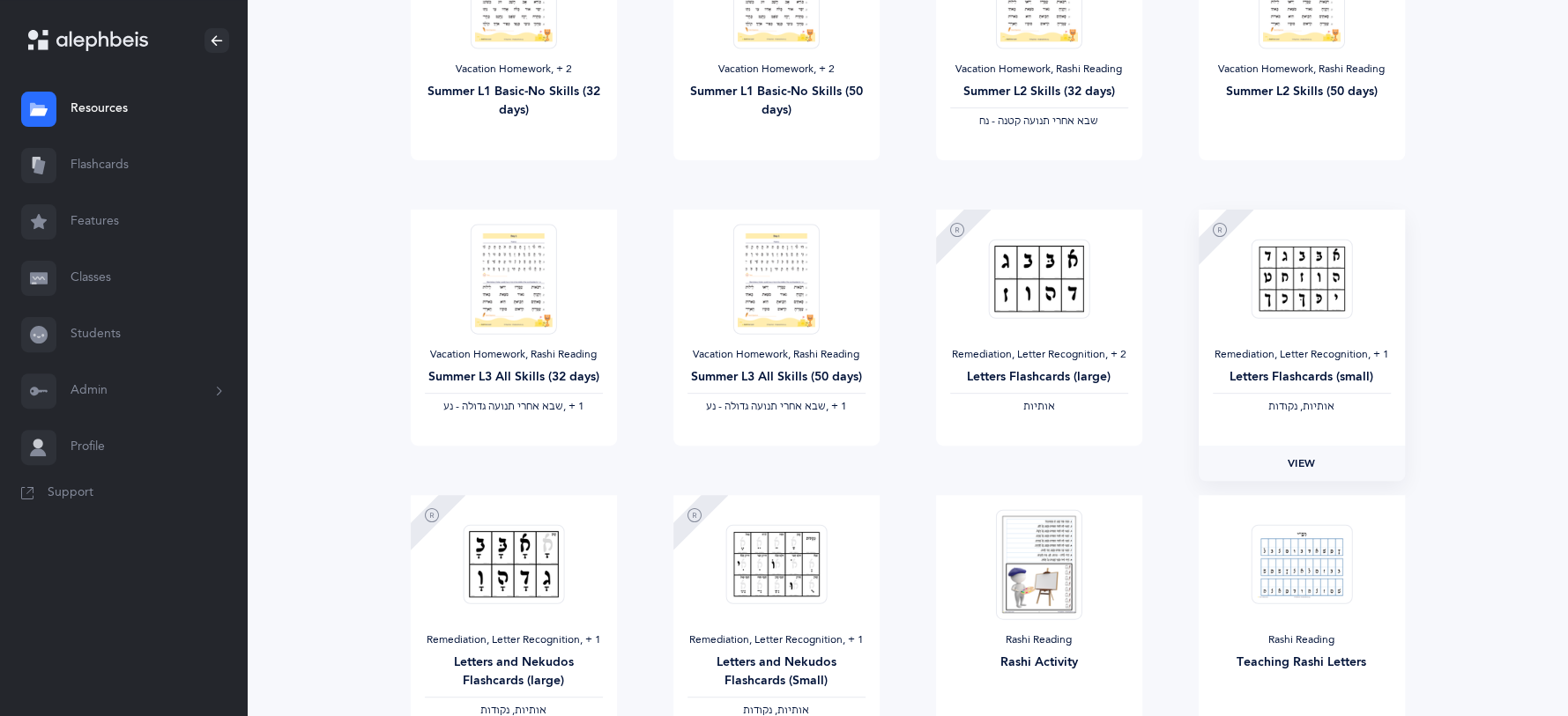
click at [1161, 455] on link "View" at bounding box center [1301, 463] width 207 height 35
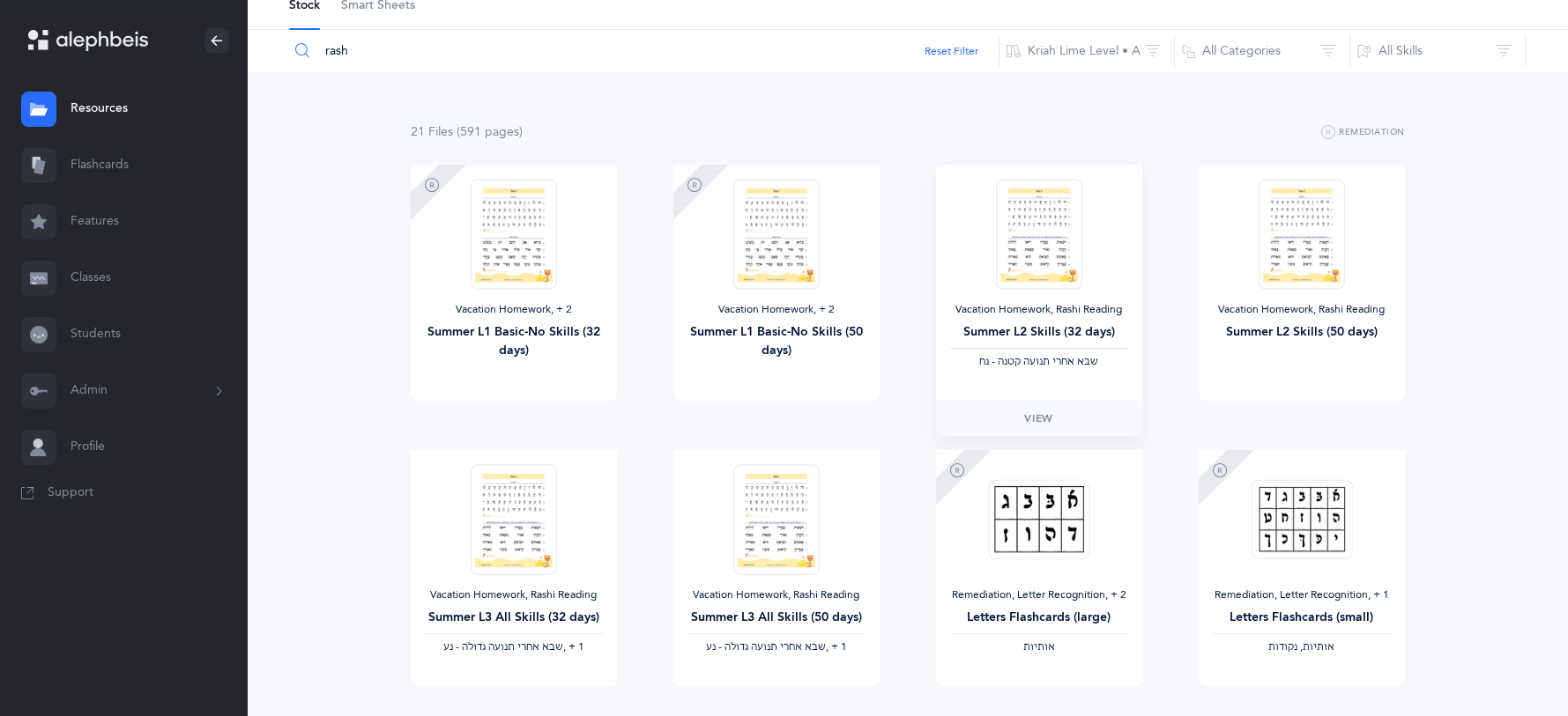
scroll to position [0, 0]
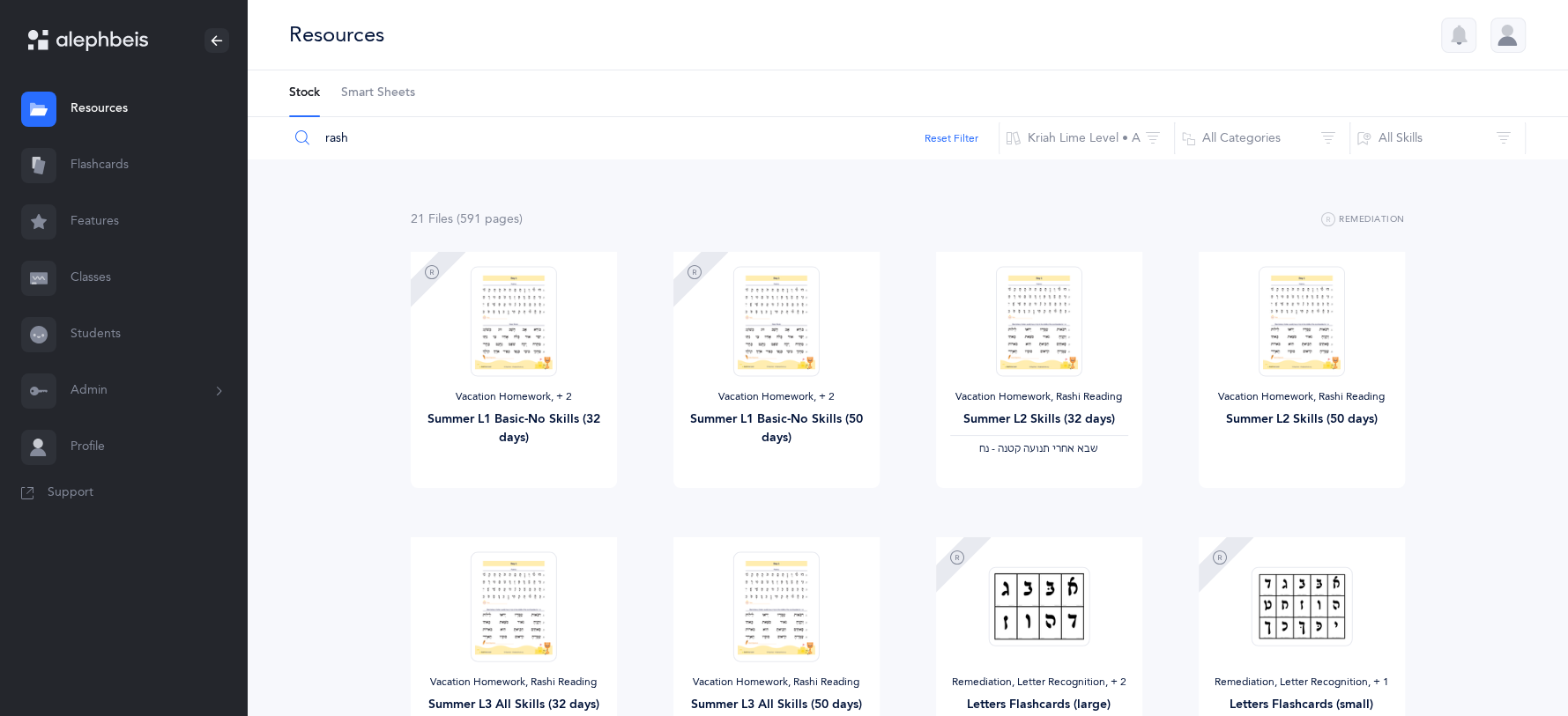
click at [381, 134] on input "rash" at bounding box center [643, 138] width 711 height 43
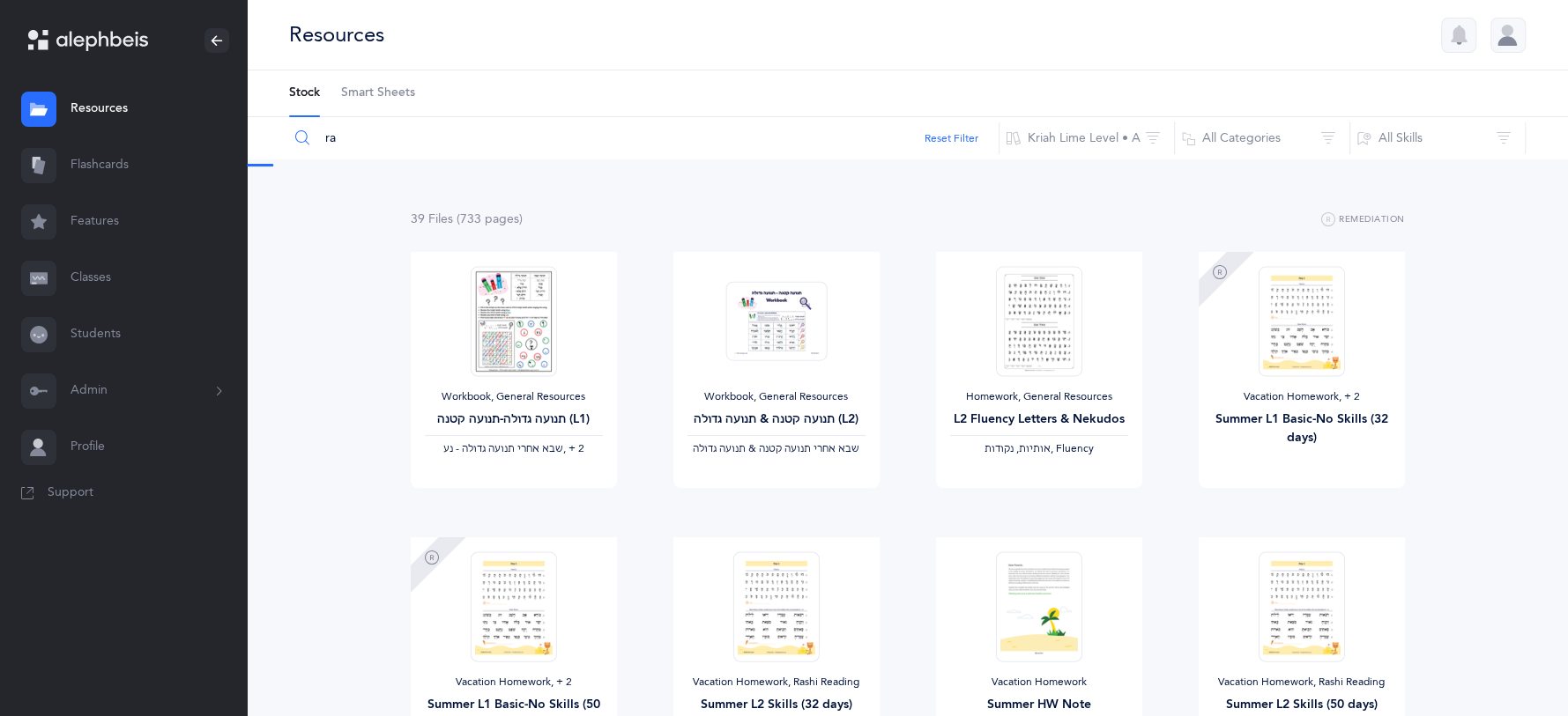
type input "r"
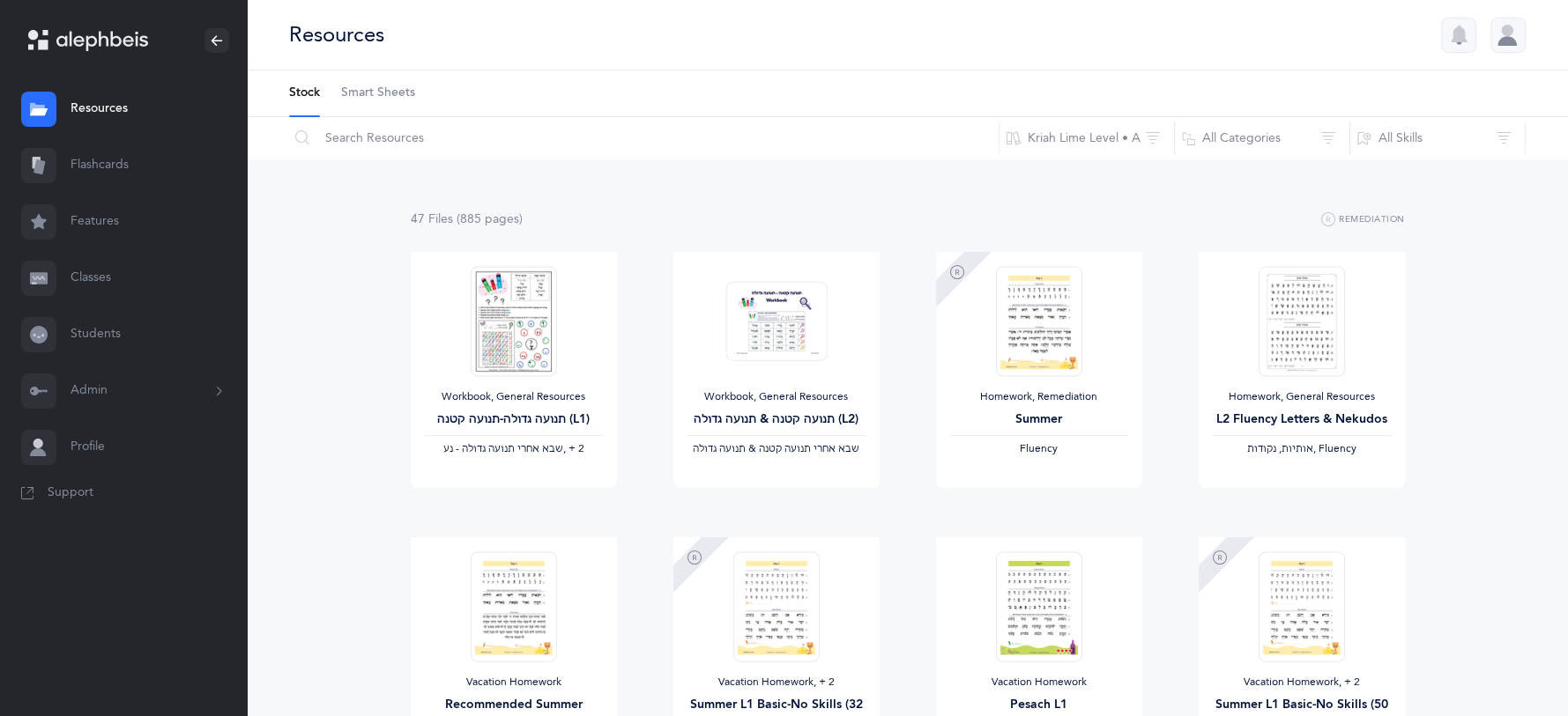
click at [98, 284] on link "Classes" at bounding box center [123, 278] width 247 height 57
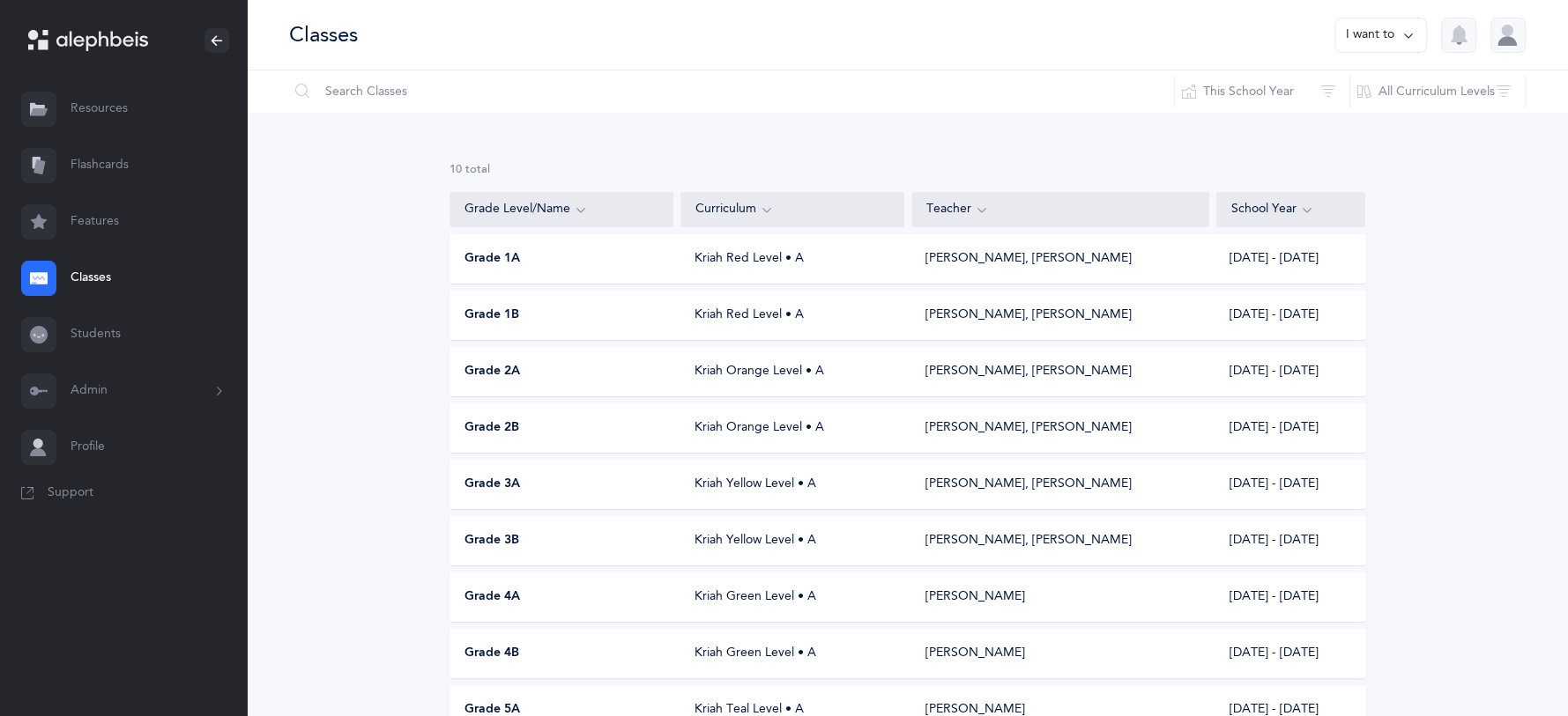
click at [107, 226] on link "Features" at bounding box center [123, 221] width 247 height 57
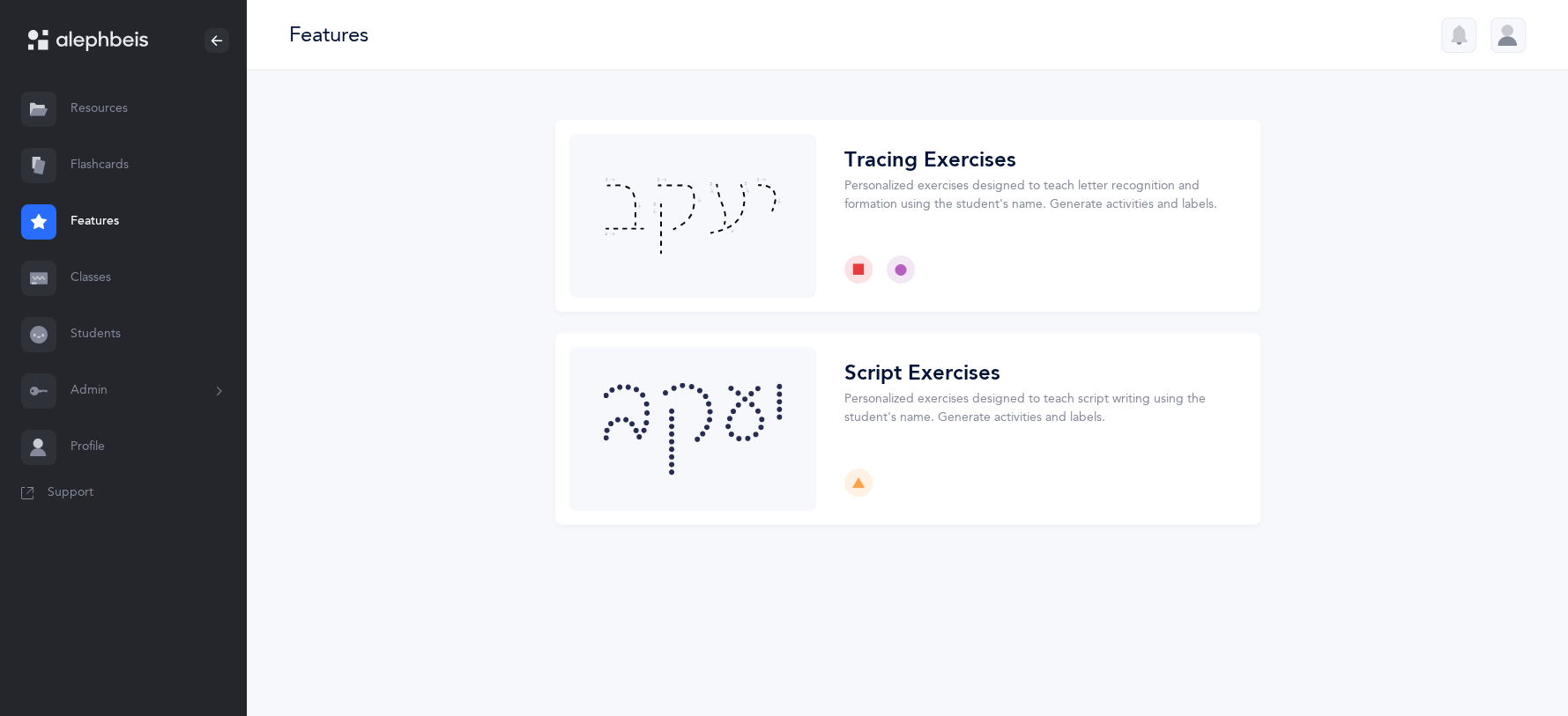
click at [103, 387] on button "Admin" at bounding box center [123, 391] width 247 height 57
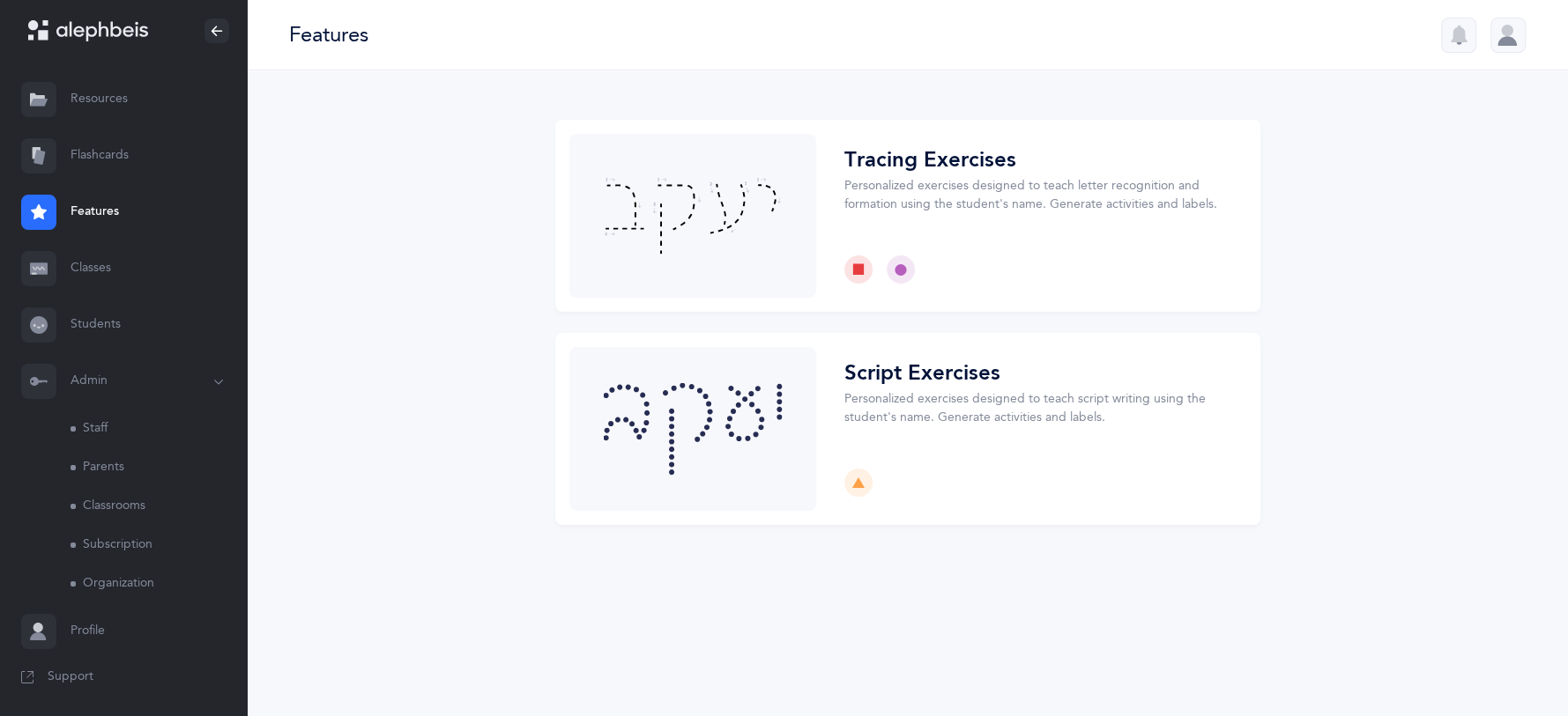
click at [103, 159] on link "Flashcards" at bounding box center [123, 156] width 247 height 57
